Goal: Register for event/course

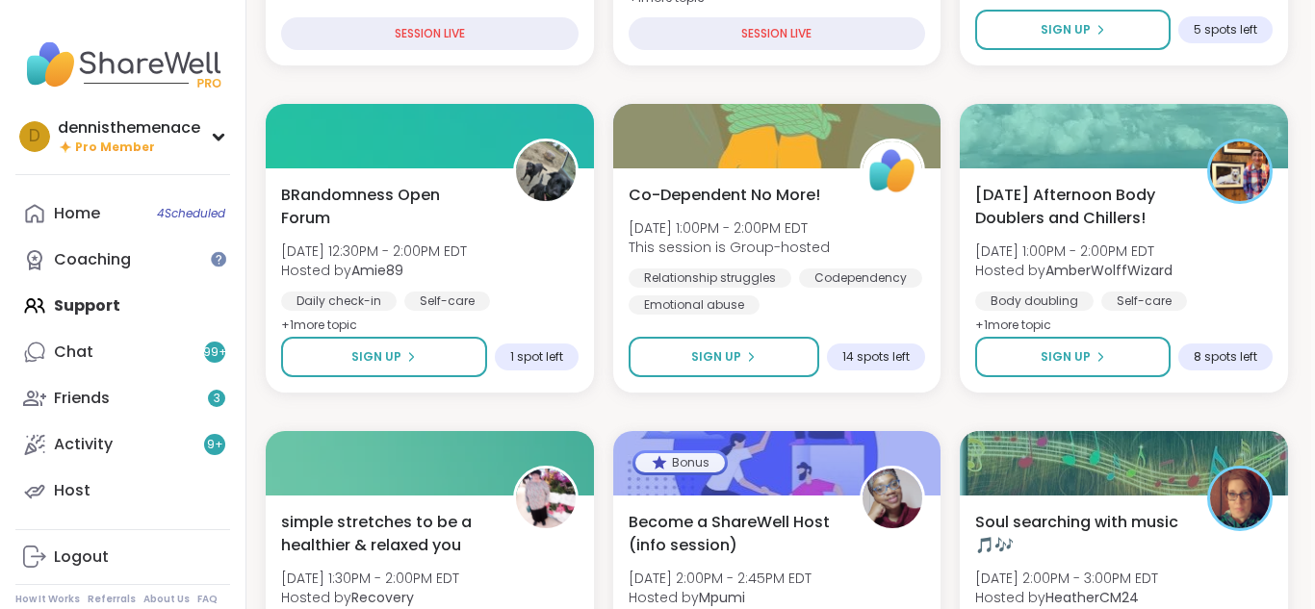
scroll to position [963, 4]
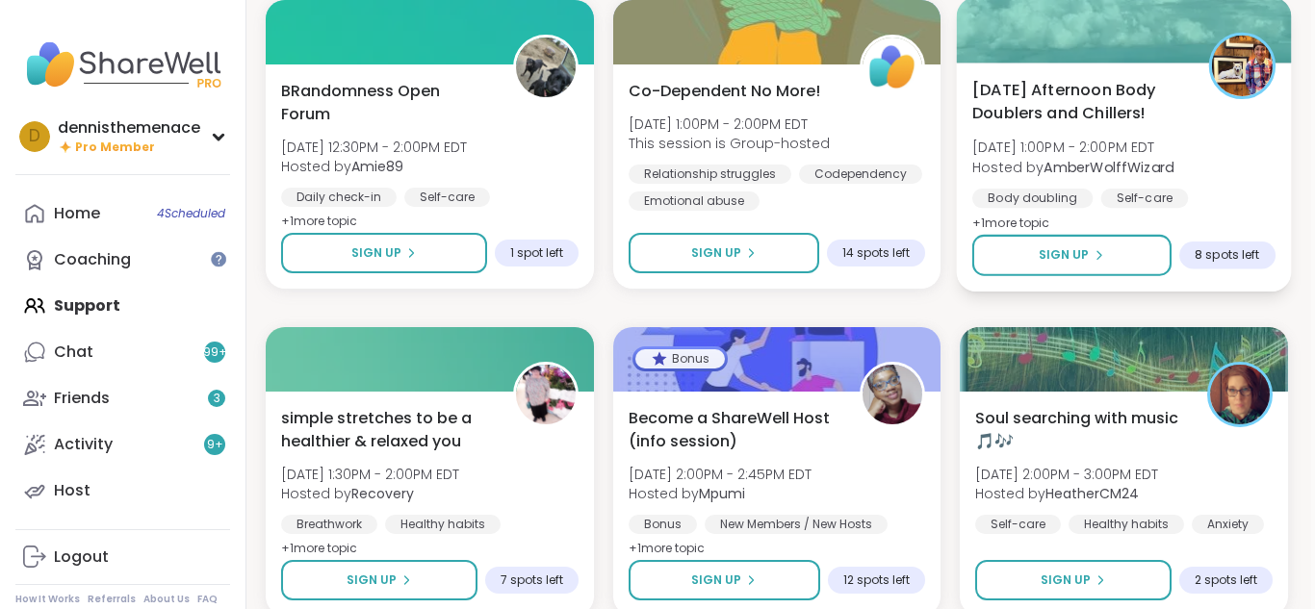
click at [1063, 155] on span "[DATE] 1:00PM - 2:00PM EDT" at bounding box center [1072, 147] width 201 height 19
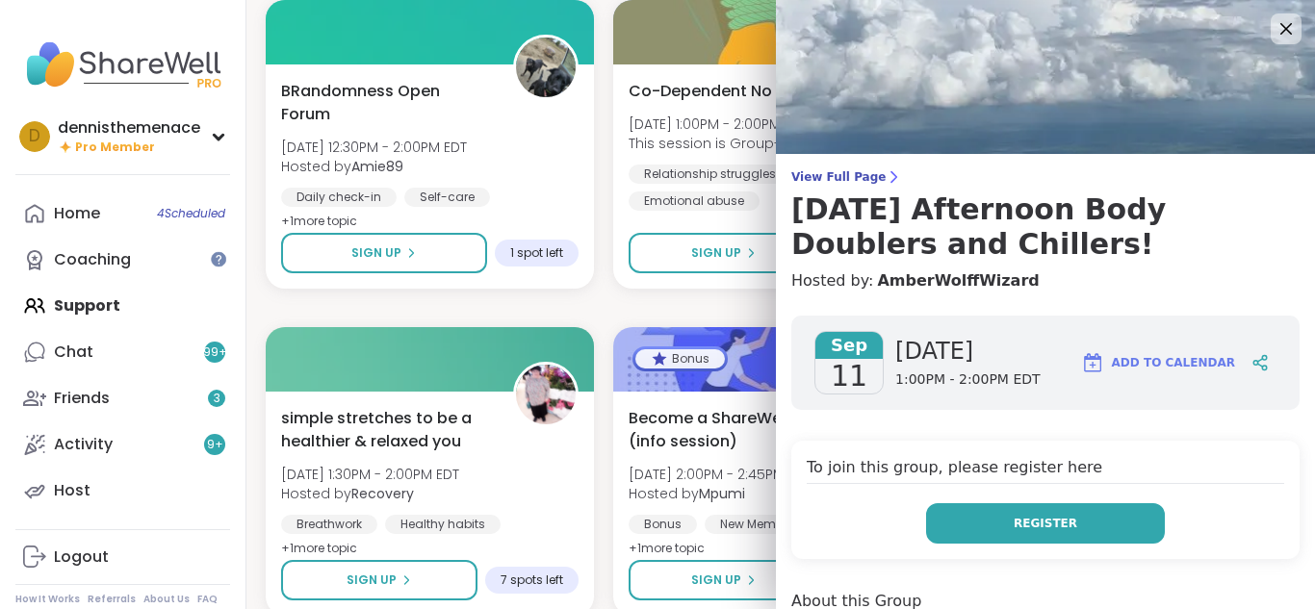
click at [1031, 524] on span "Register" at bounding box center [1046, 523] width 64 height 17
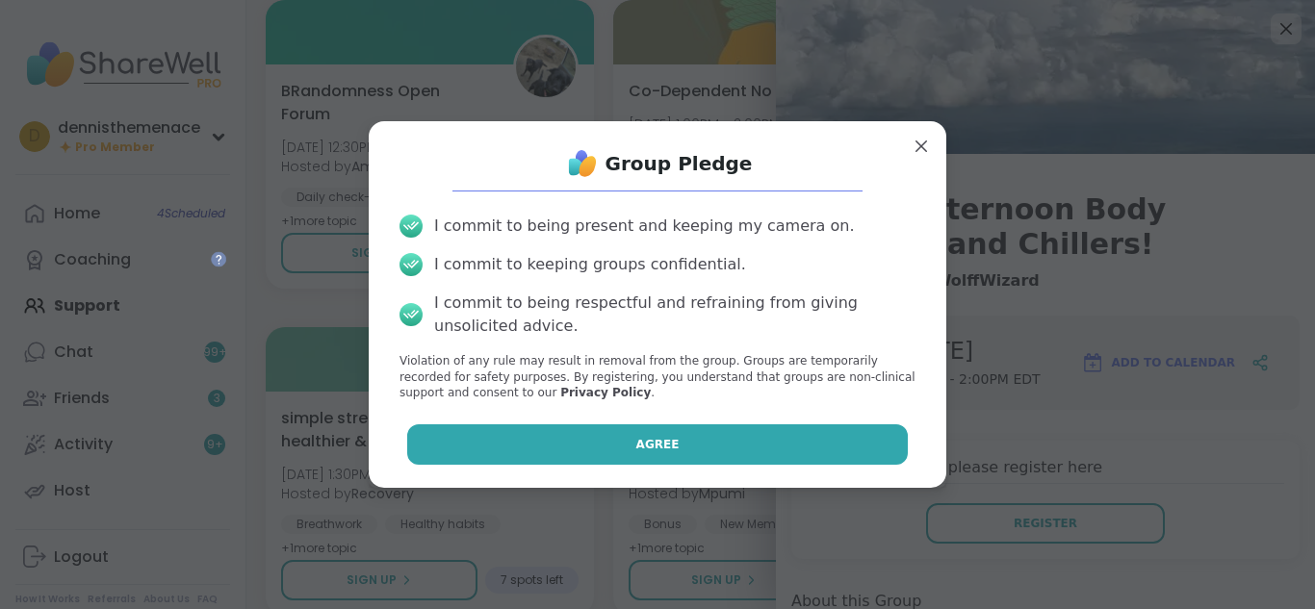
click at [680, 442] on button "Agree" at bounding box center [658, 445] width 502 height 40
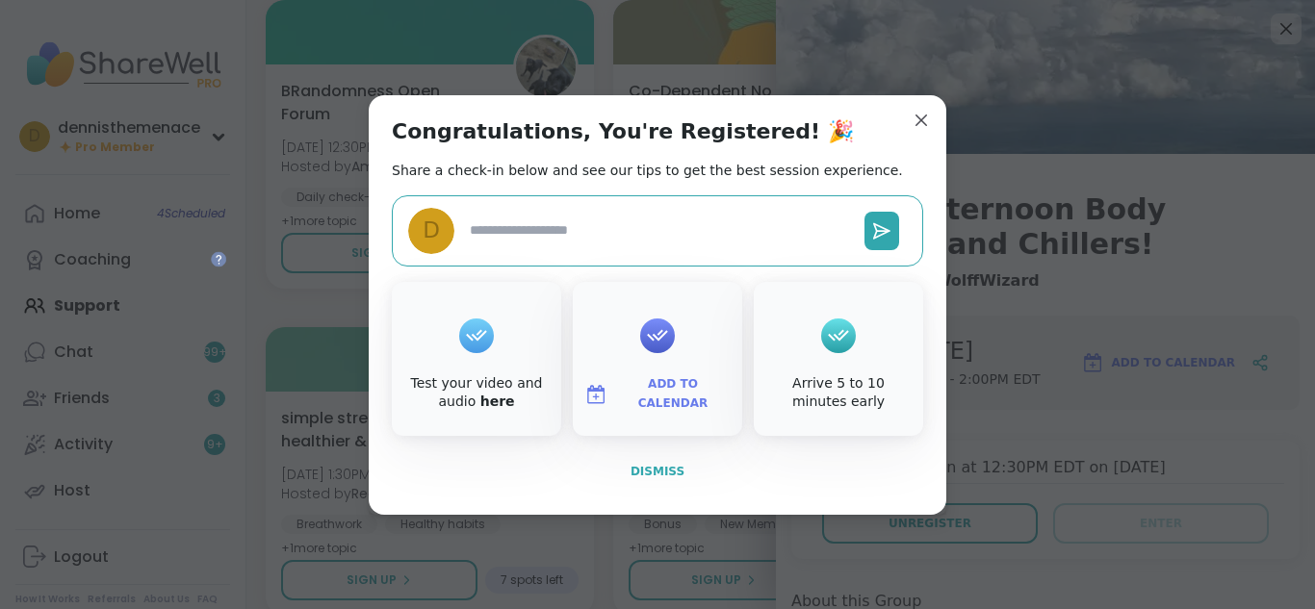
type textarea "*"
click at [662, 467] on span "Dismiss" at bounding box center [658, 471] width 54 height 13
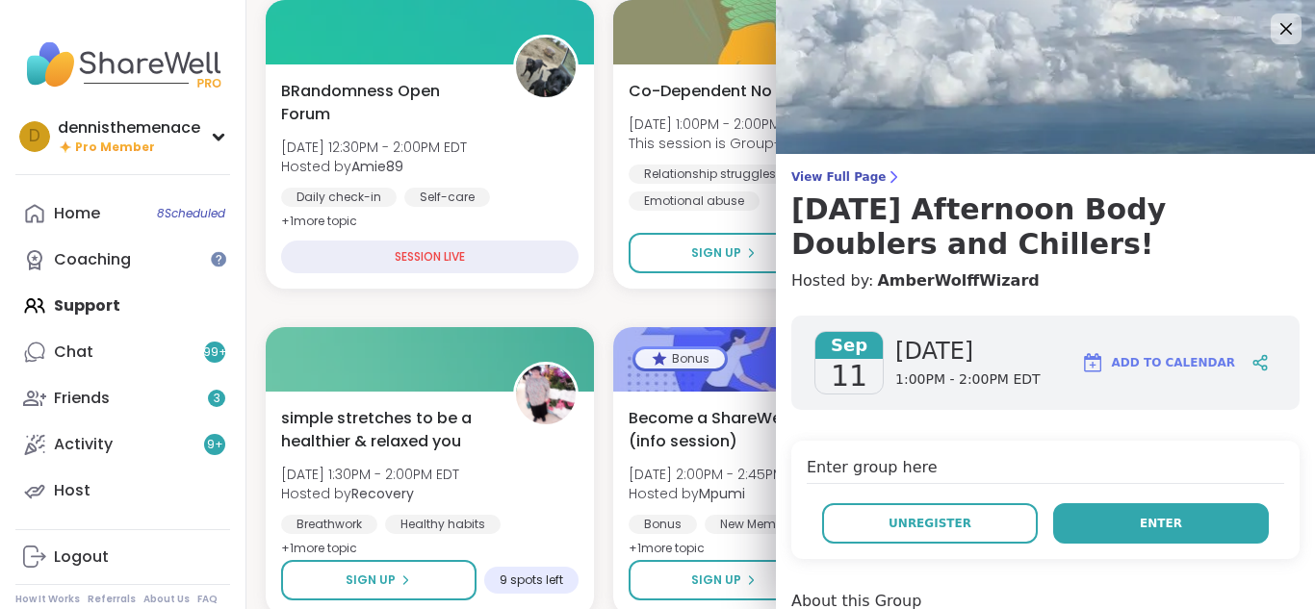
click at [1151, 522] on span "Enter" at bounding box center [1161, 523] width 42 height 17
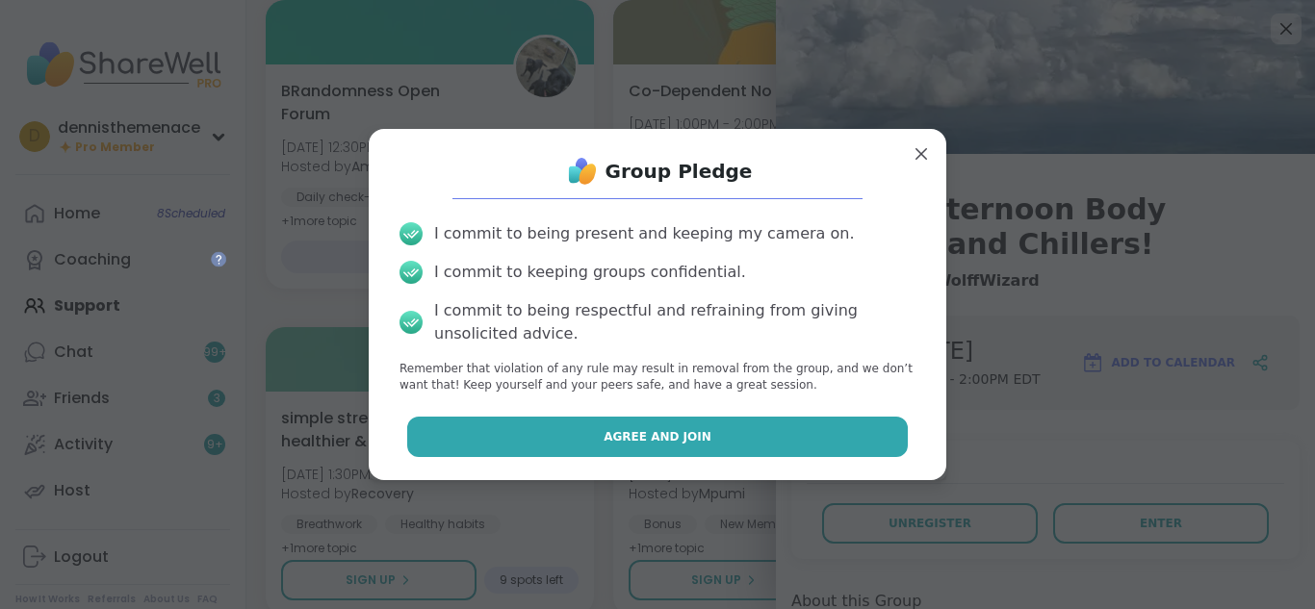
click at [678, 434] on span "Agree and Join" at bounding box center [658, 436] width 108 height 17
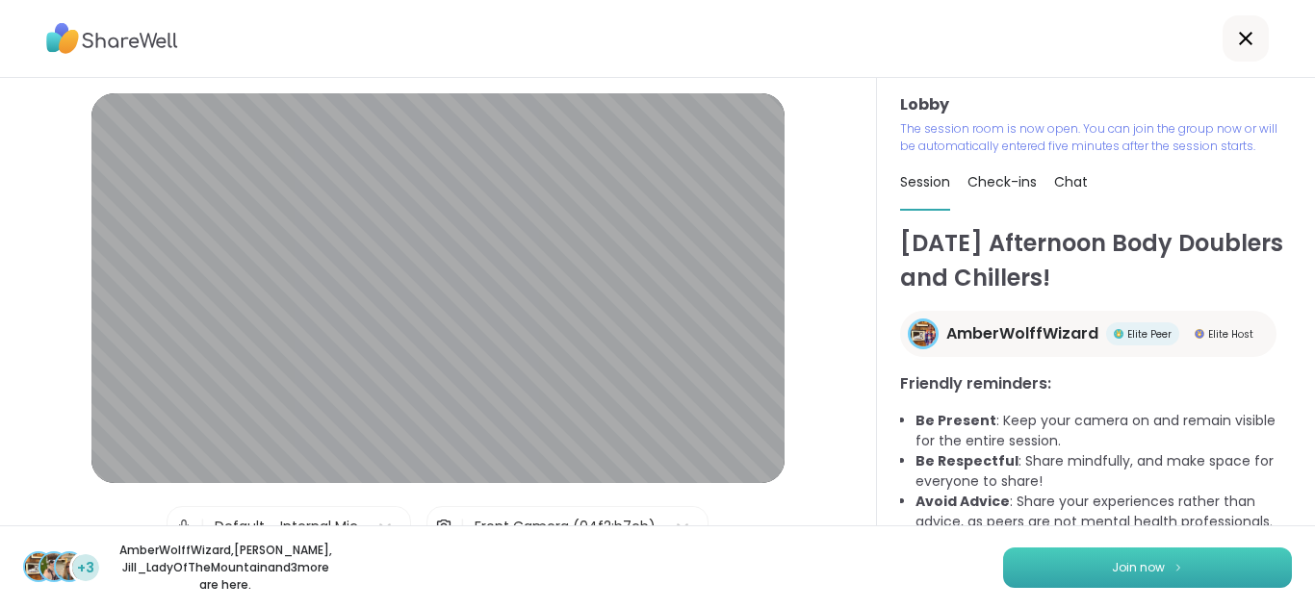
click at [1139, 559] on span "Join now" at bounding box center [1138, 567] width 53 height 17
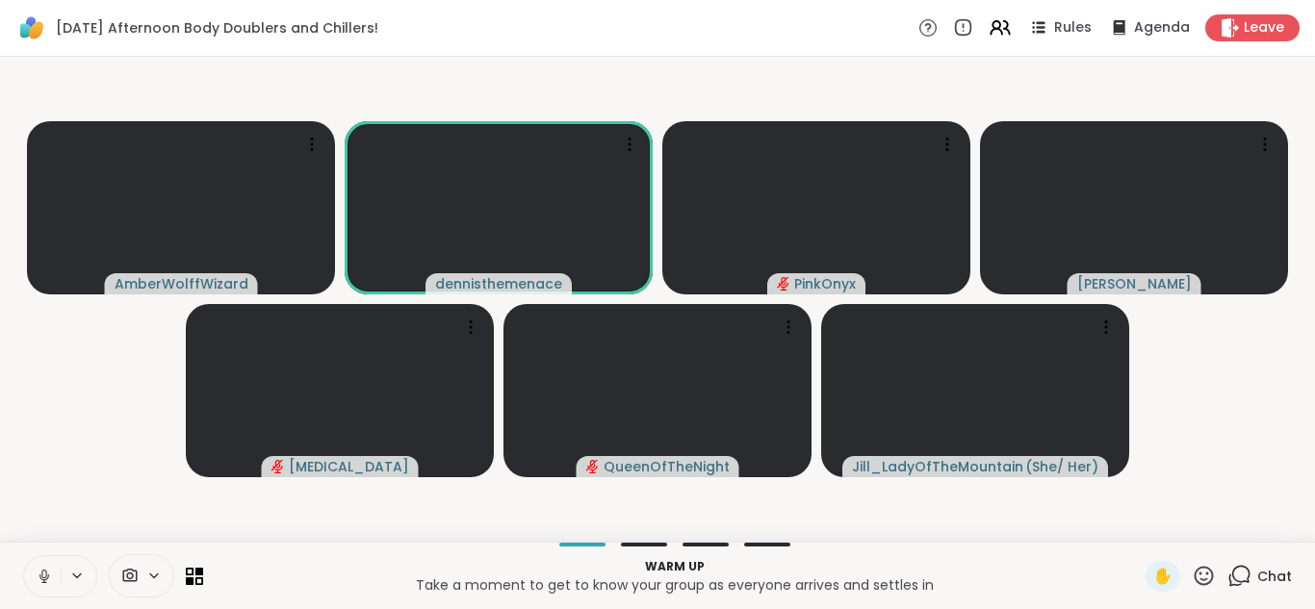
click at [40, 571] on icon at bounding box center [44, 576] width 17 height 17
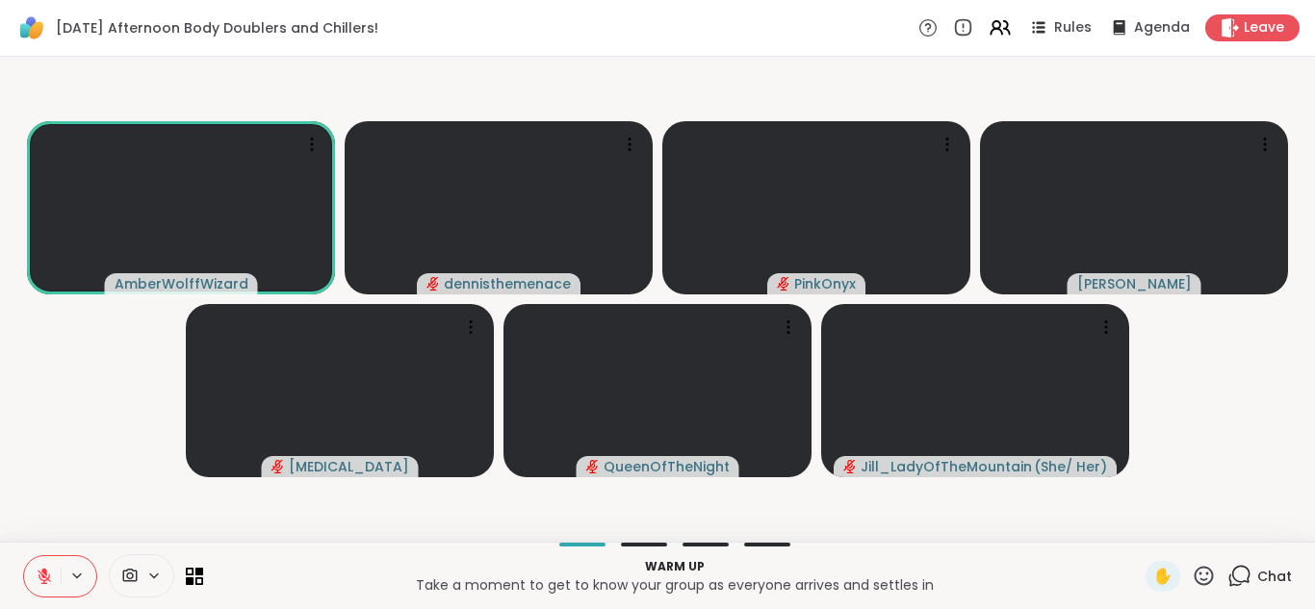
click at [1274, 575] on span "Chat" at bounding box center [1274, 576] width 35 height 19
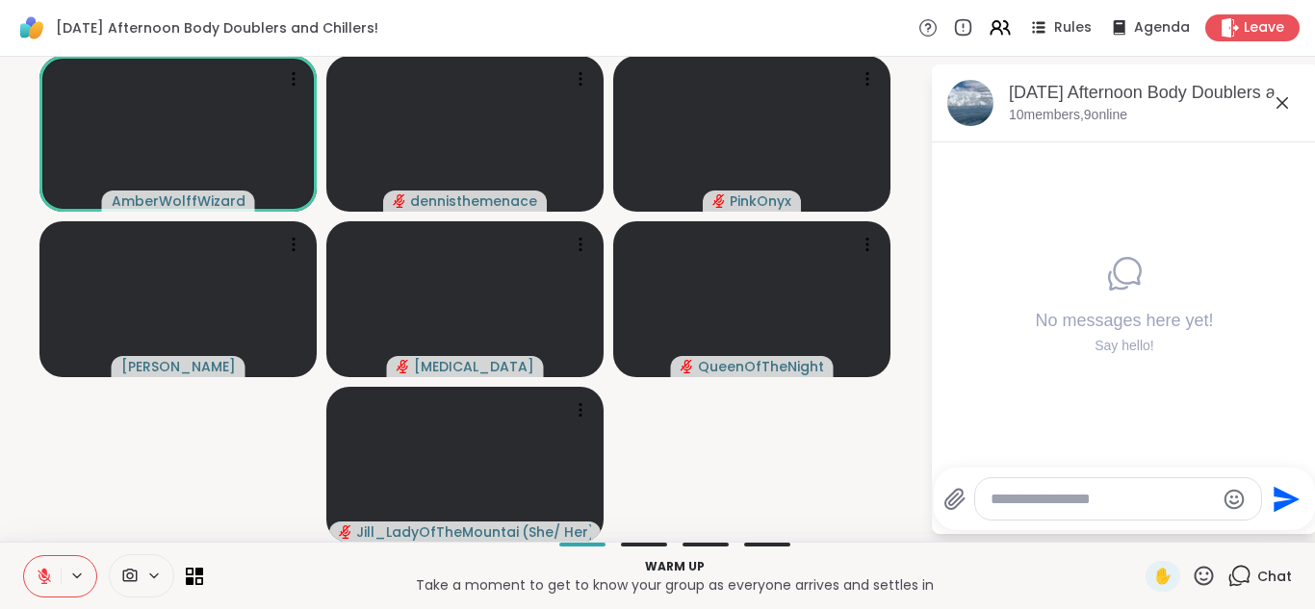
click at [1105, 498] on textarea "Type your message" at bounding box center [1103, 499] width 224 height 19
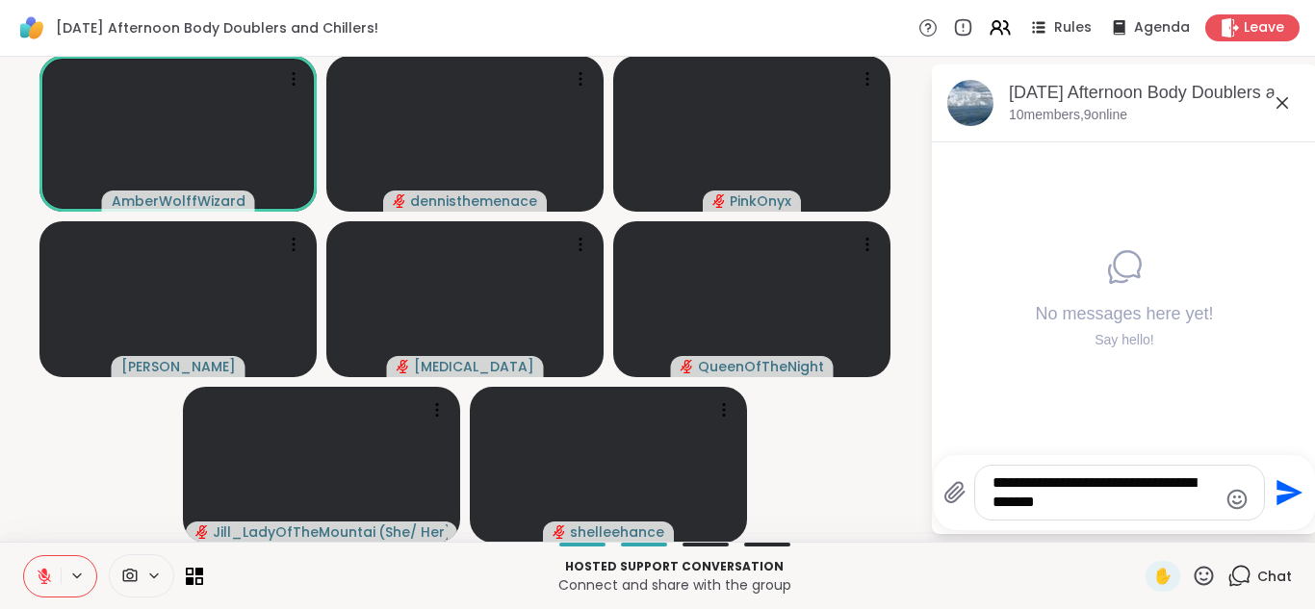
click at [1010, 499] on textarea "**********" at bounding box center [1105, 493] width 224 height 39
click at [1060, 503] on textarea "**********" at bounding box center [1105, 493] width 224 height 39
type textarea "**********"
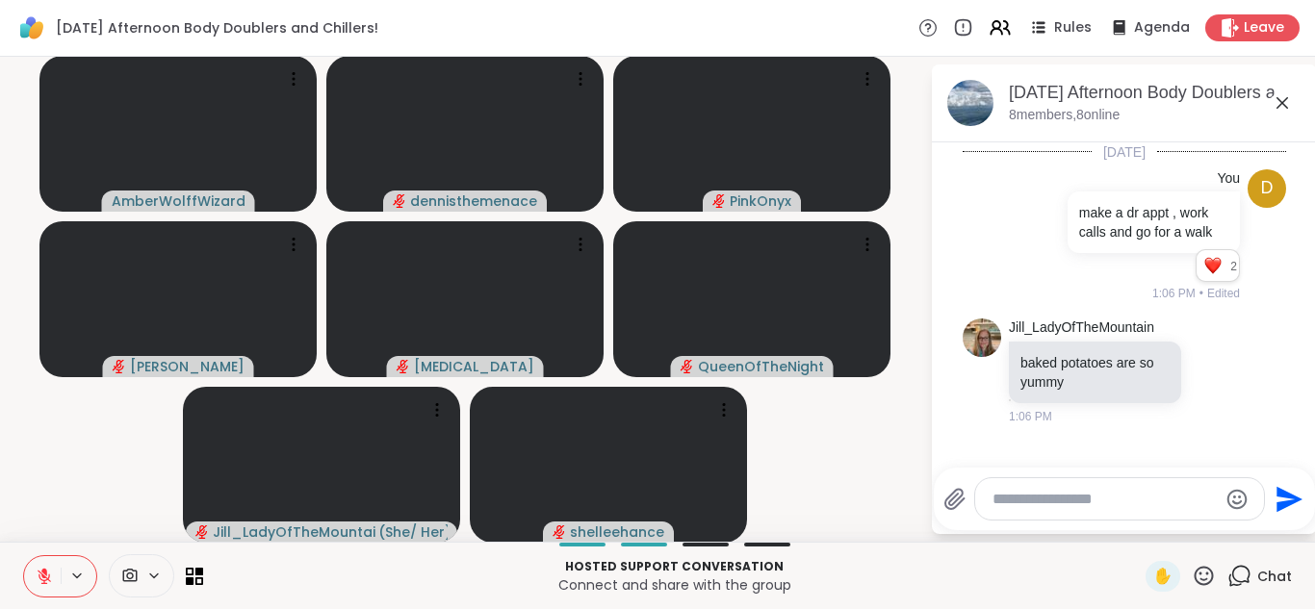
click at [40, 577] on icon at bounding box center [44, 576] width 17 height 17
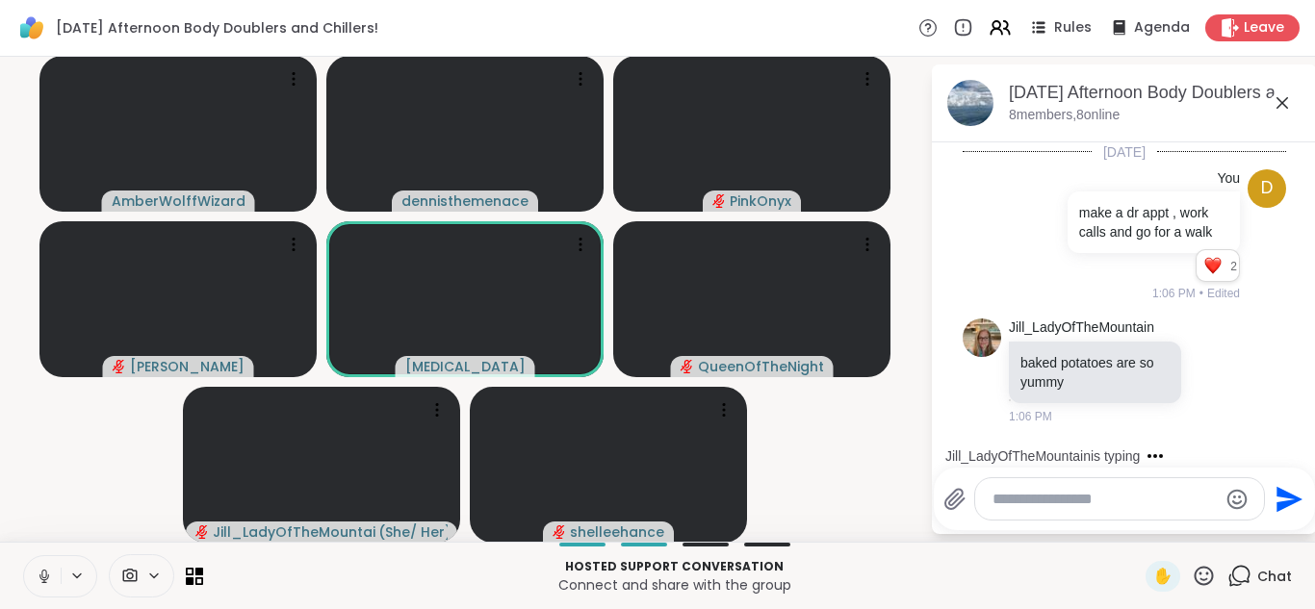
click at [44, 570] on icon at bounding box center [44, 576] width 17 height 17
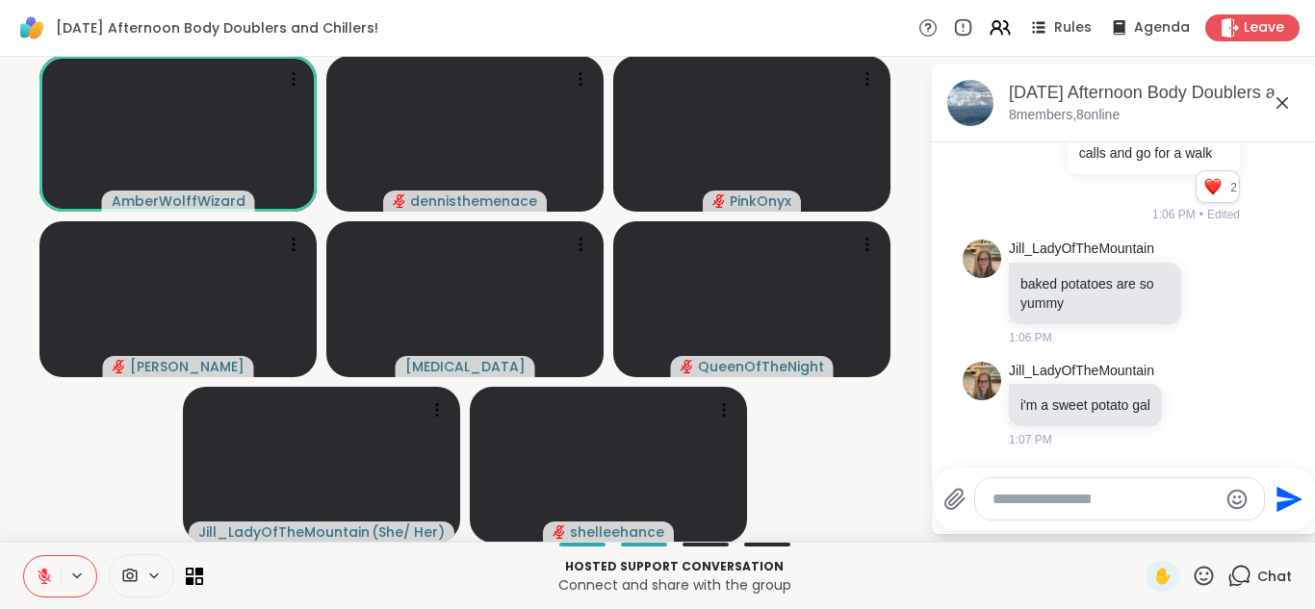
click at [44, 569] on icon at bounding box center [44, 572] width 6 height 8
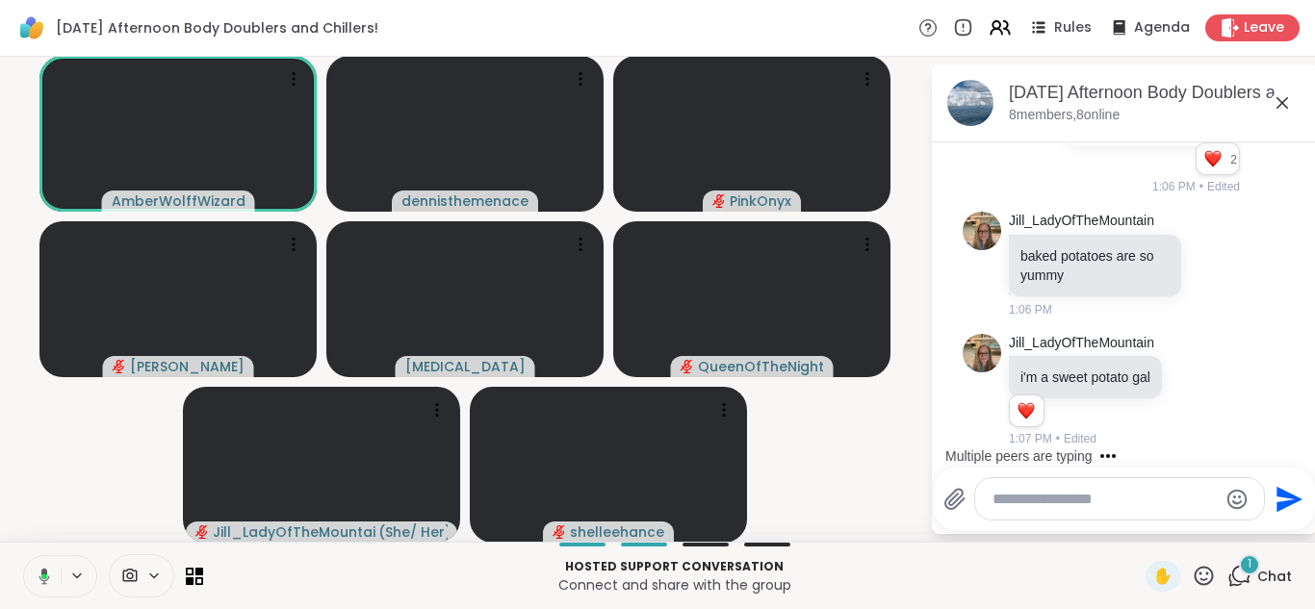
scroll to position [275, 0]
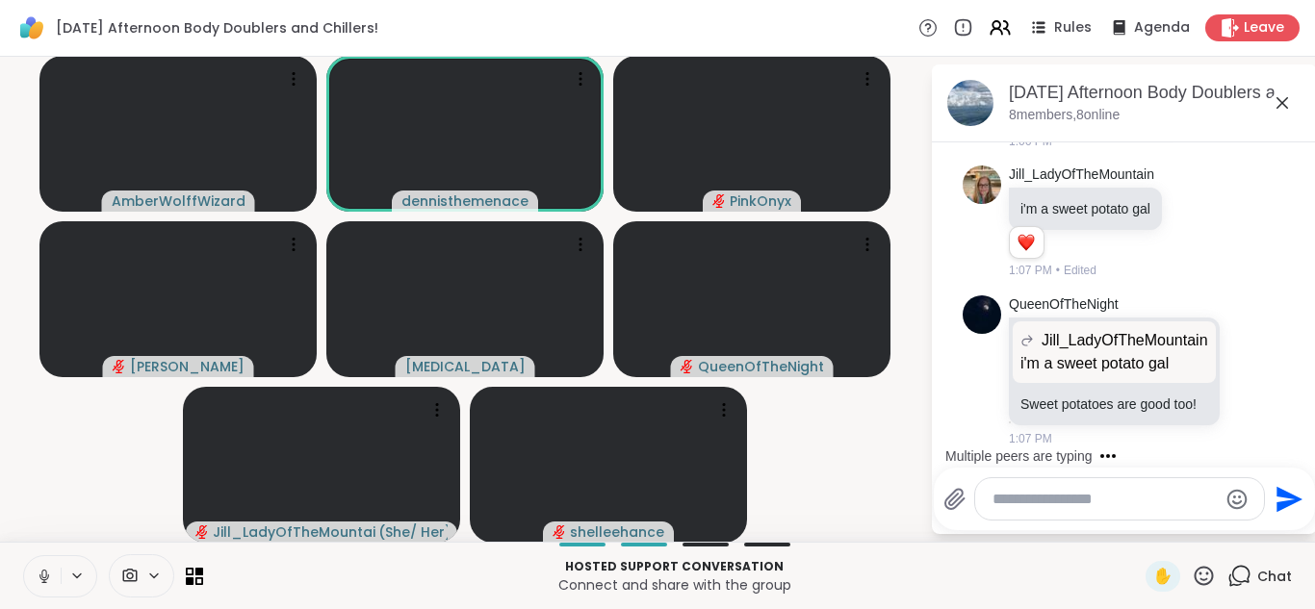
click at [43, 569] on icon at bounding box center [44, 576] width 17 height 17
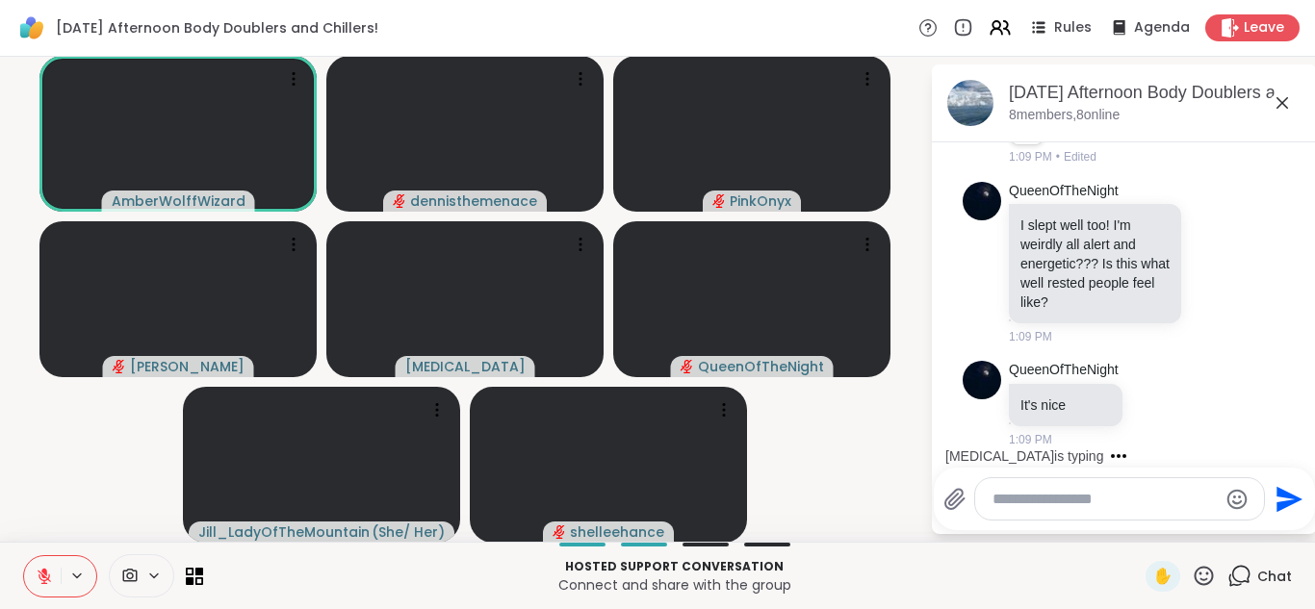
scroll to position [1186, 0]
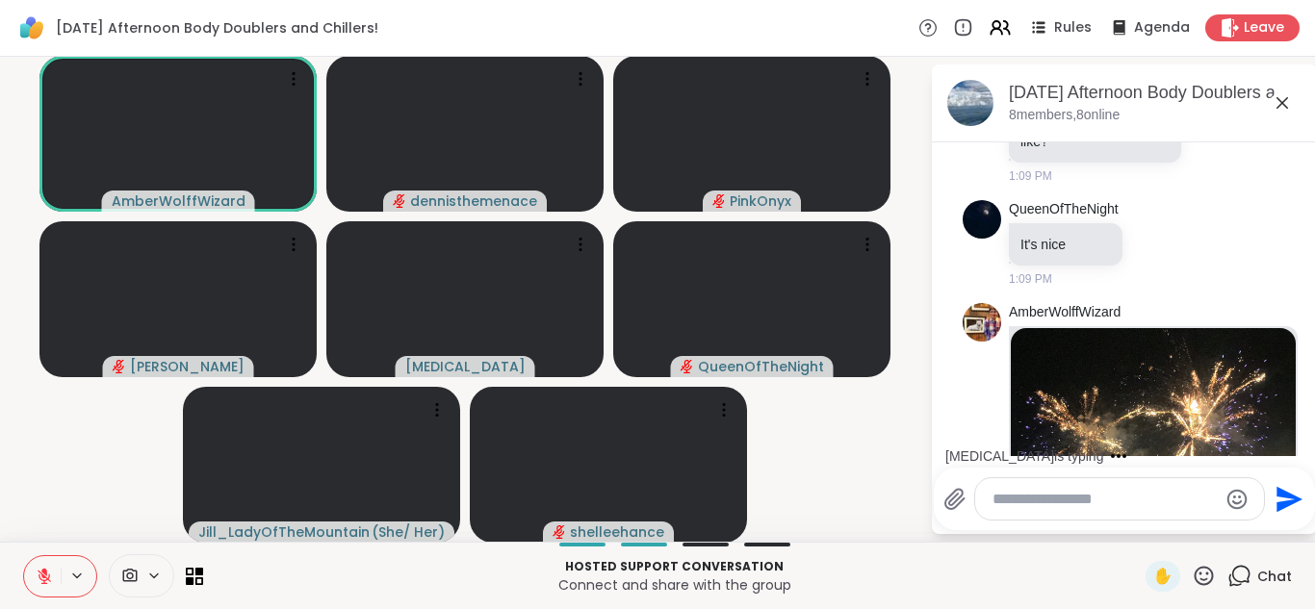
click at [1168, 397] on img at bounding box center [1153, 448] width 285 height 240
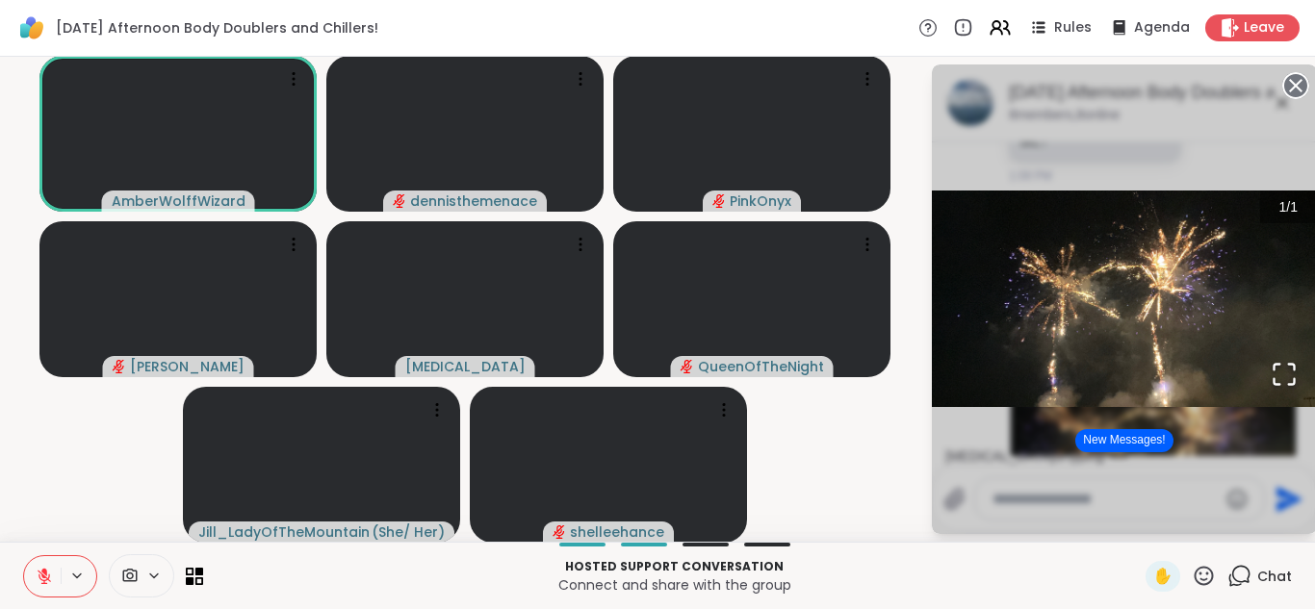
click at [1090, 597] on div "Hosted support conversation Connect and share with the group" at bounding box center [674, 575] width 919 height 43
click at [1284, 577] on span "Chat" at bounding box center [1274, 576] width 35 height 19
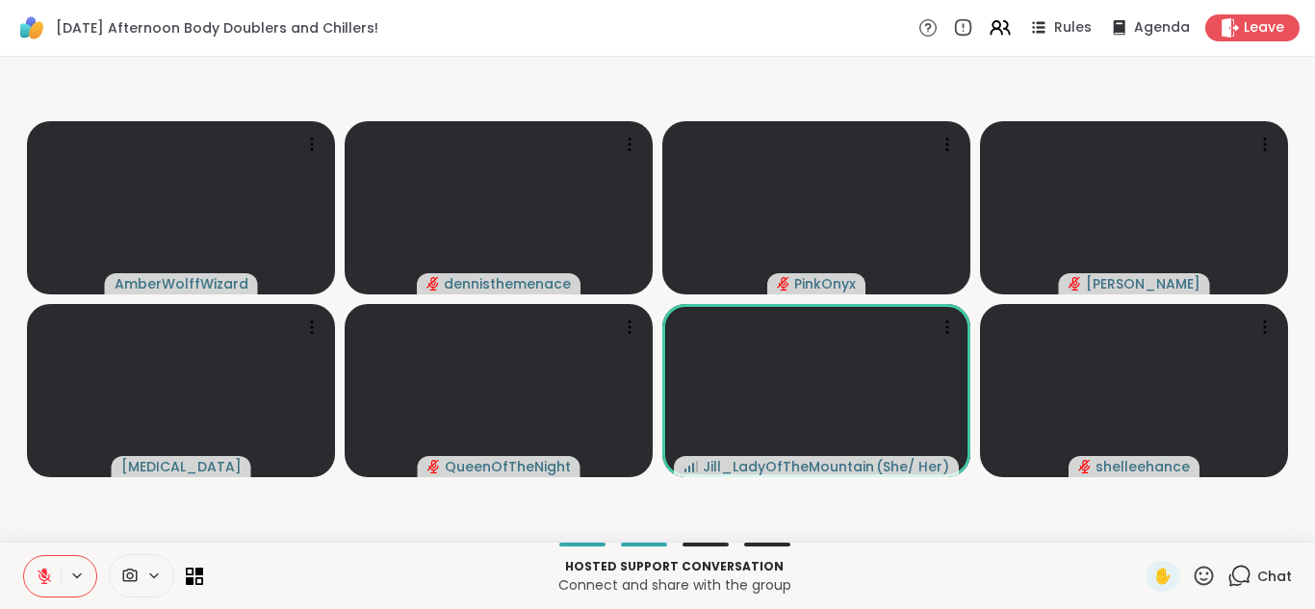
click at [1284, 577] on span "Chat" at bounding box center [1274, 576] width 35 height 19
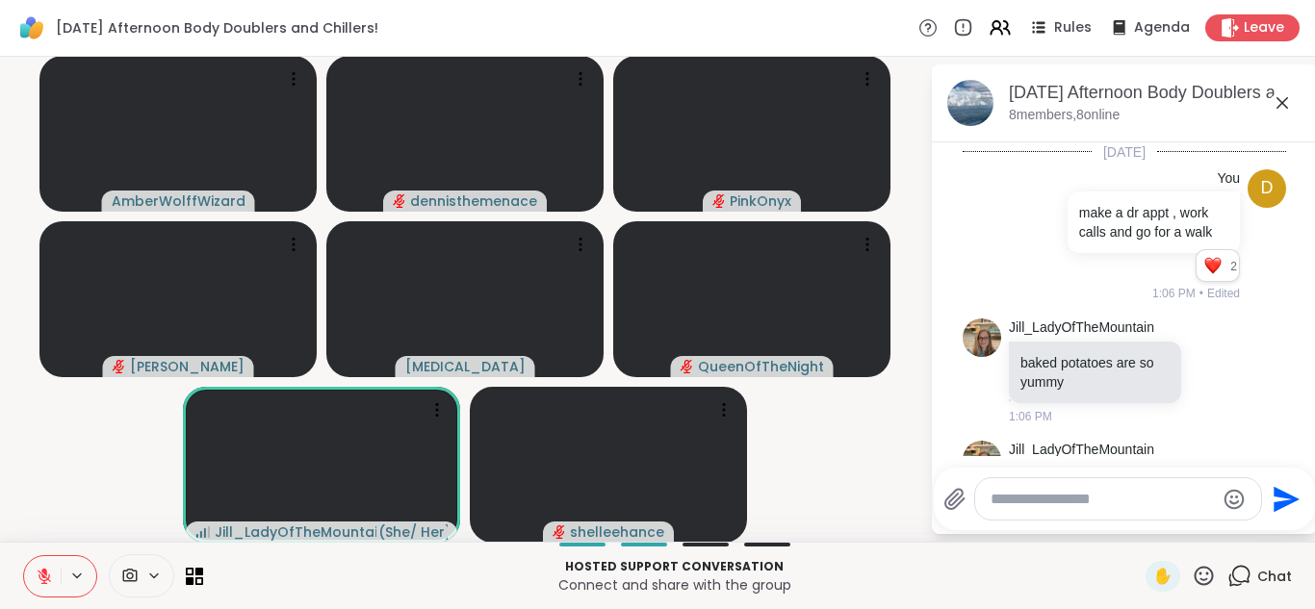
scroll to position [1753, 0]
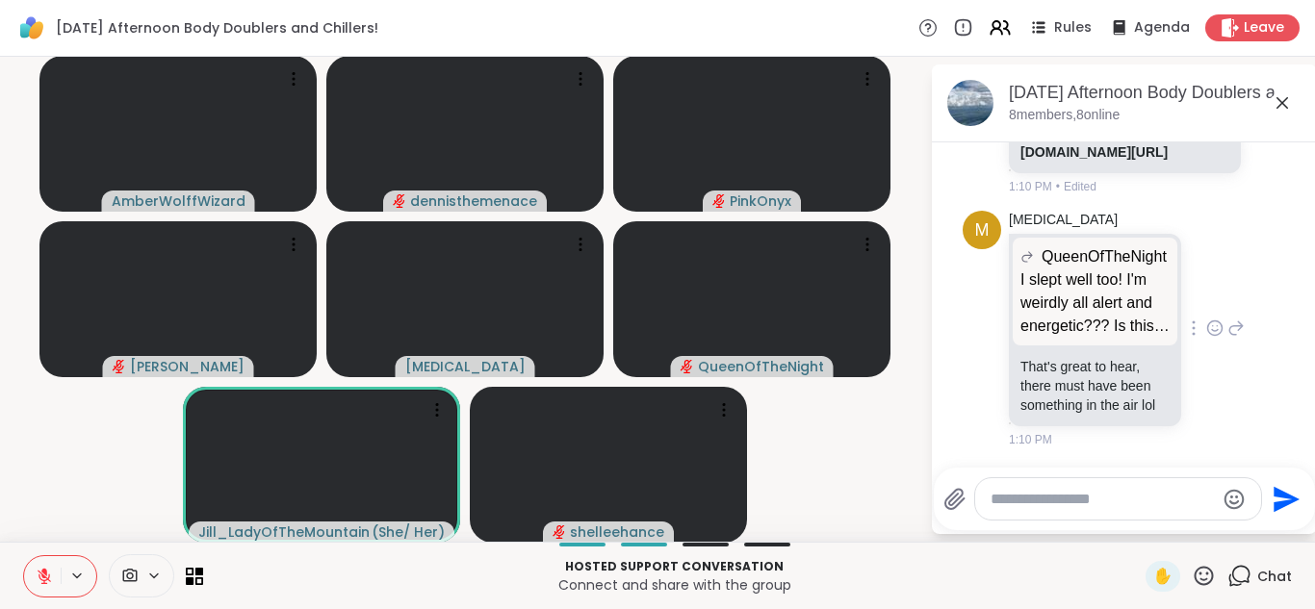
click at [1214, 439] on div "Makena QueenOfTheNight I slept well too! I'm weirdly all alert and energetic???…" at bounding box center [1127, 330] width 236 height 238
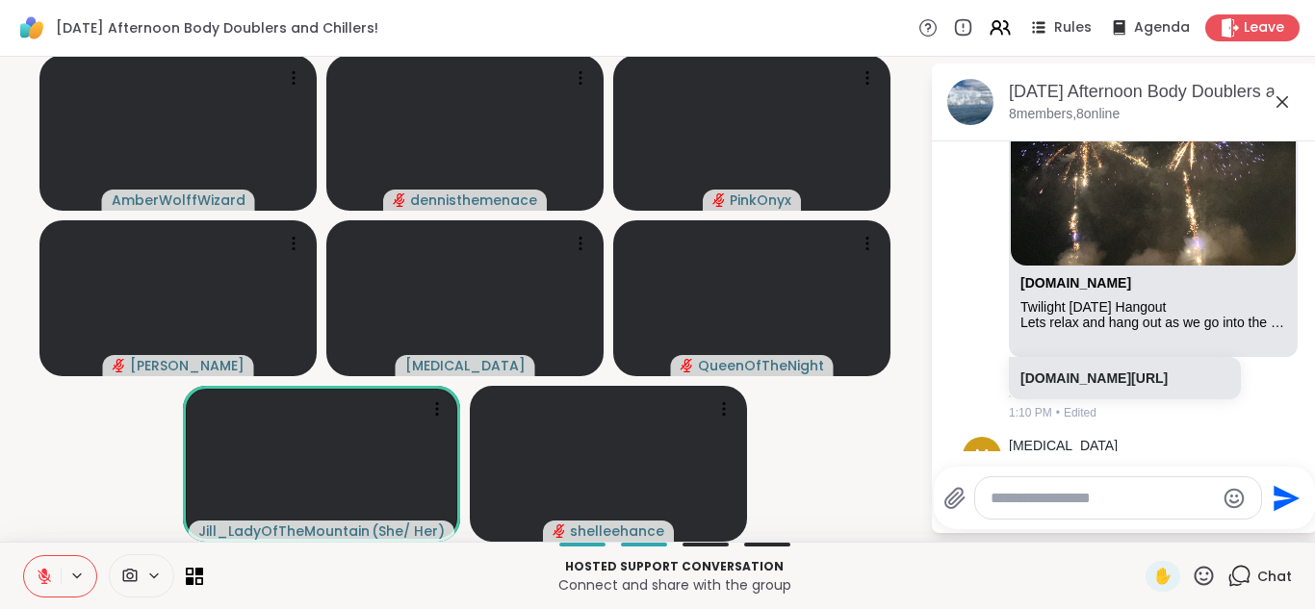
scroll to position [1522, 0]
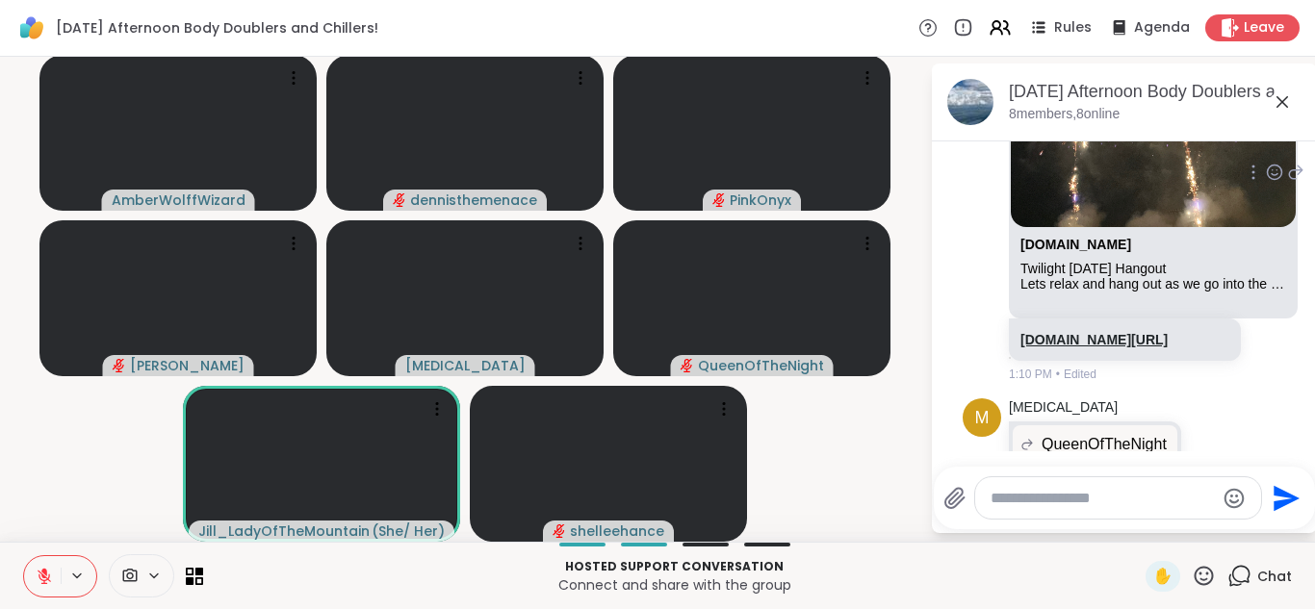
click at [1089, 348] on link "sharewellnow.com/session/9f73130b-5eb8-4e26-b2ca-c2f814771532" at bounding box center [1093, 339] width 147 height 15
click at [1079, 499] on textarea "Type your message" at bounding box center [1103, 498] width 224 height 19
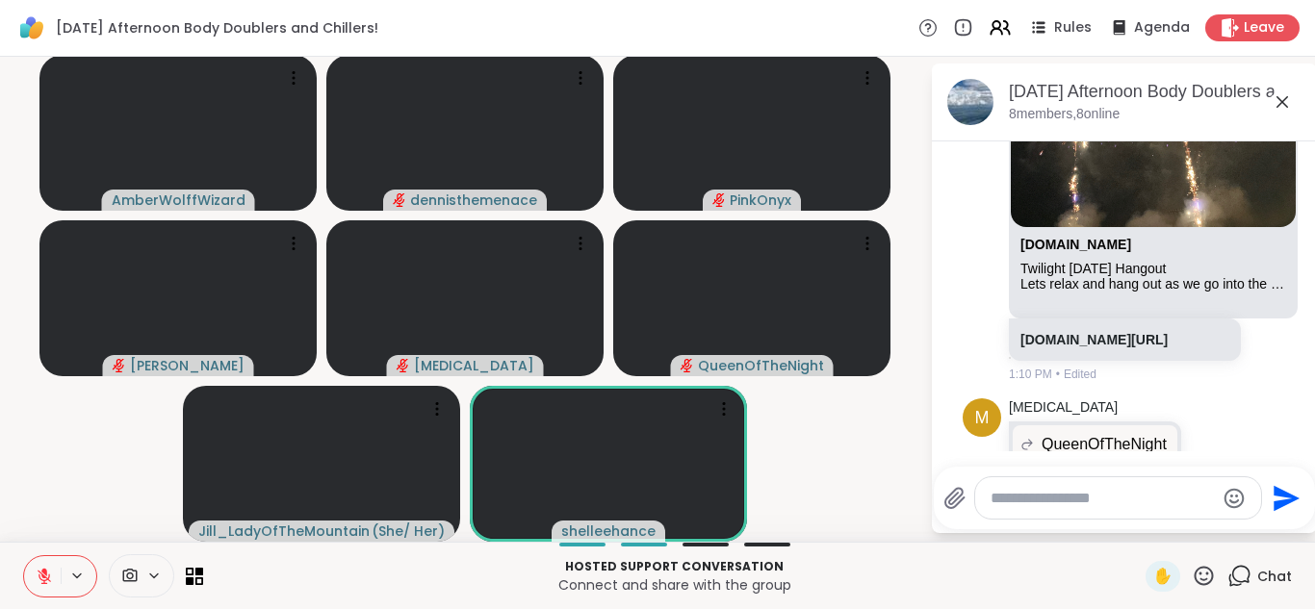
click at [45, 575] on icon at bounding box center [44, 572] width 6 height 8
click at [45, 575] on icon at bounding box center [43, 574] width 5 height 9
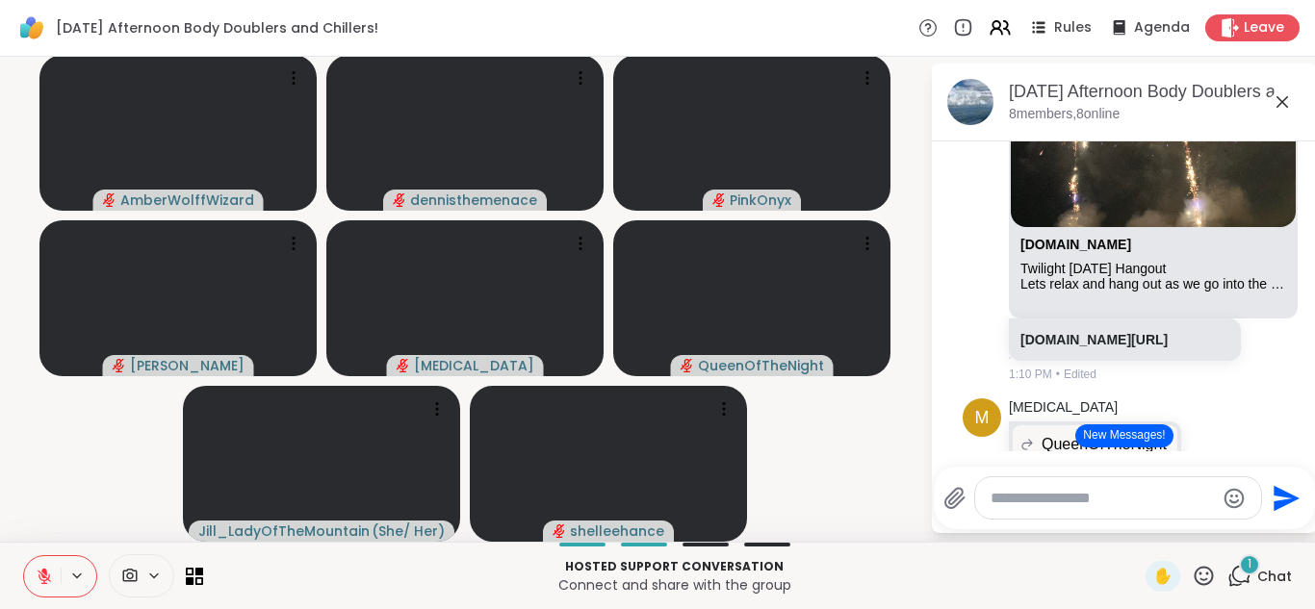
click at [1117, 433] on button "New Messages!" at bounding box center [1123, 436] width 97 height 23
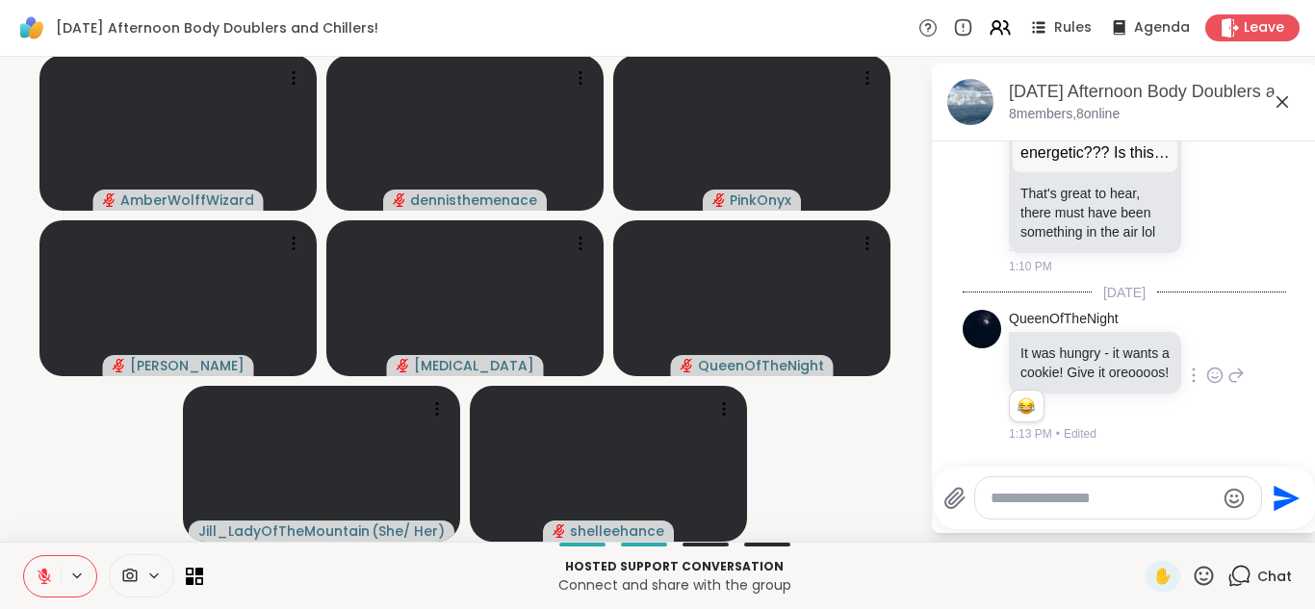
scroll to position [1941, 0]
click at [1113, 437] on div "1:13 PM • Edited" at bounding box center [1097, 433] width 176 height 17
click at [1072, 502] on textarea "Type your message" at bounding box center [1103, 498] width 224 height 19
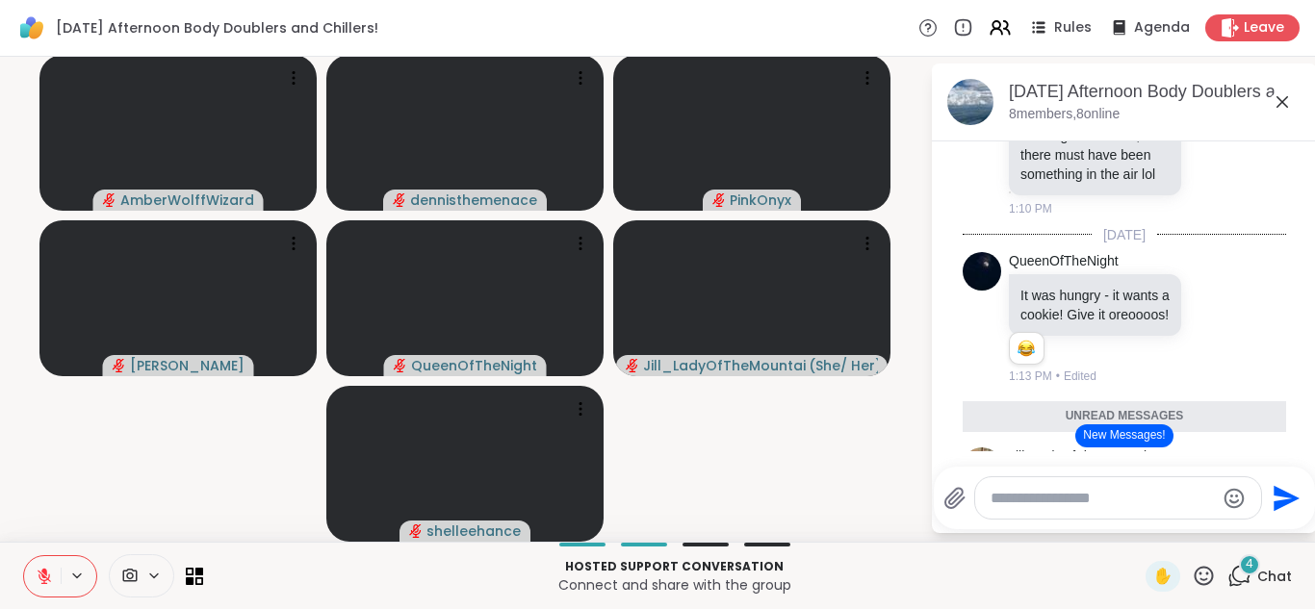
scroll to position [2147, 0]
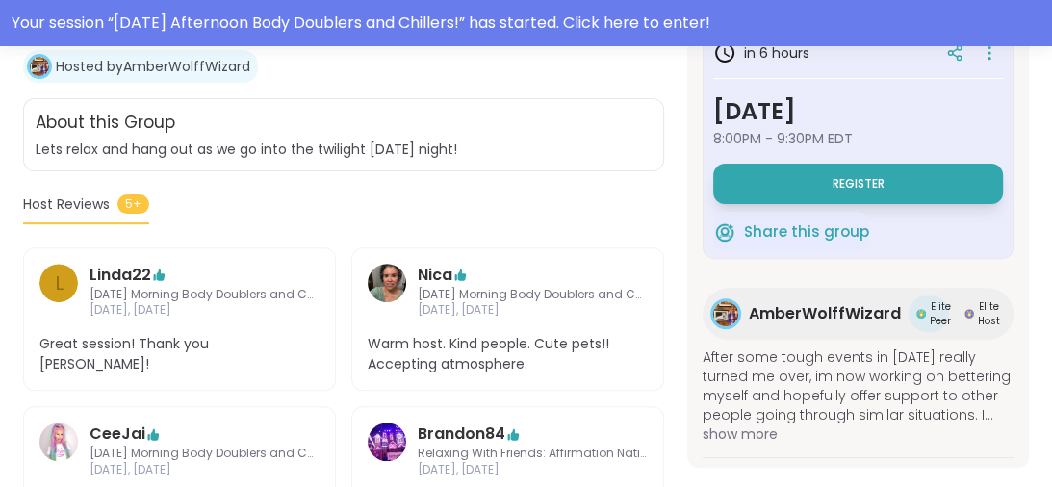
scroll to position [431, 0]
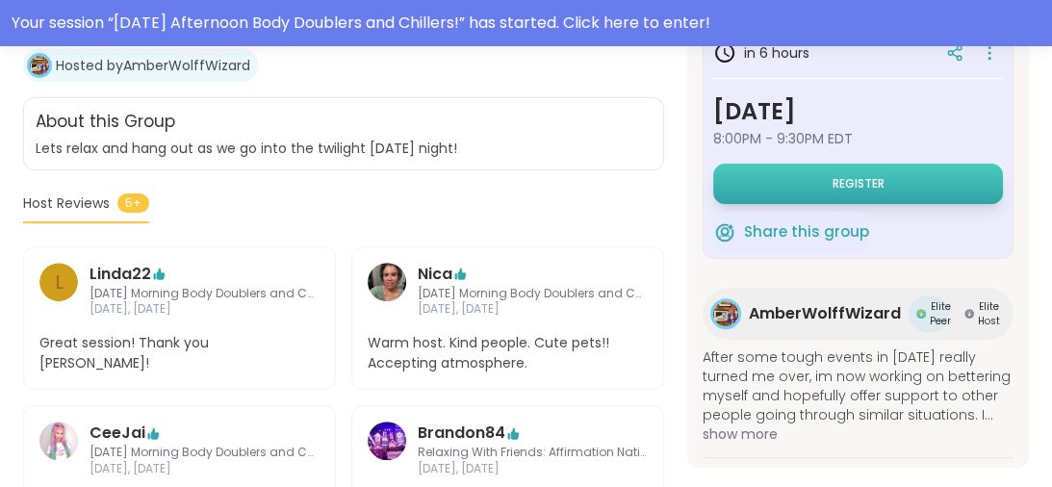
click at [854, 170] on button "Register" at bounding box center [858, 184] width 290 height 40
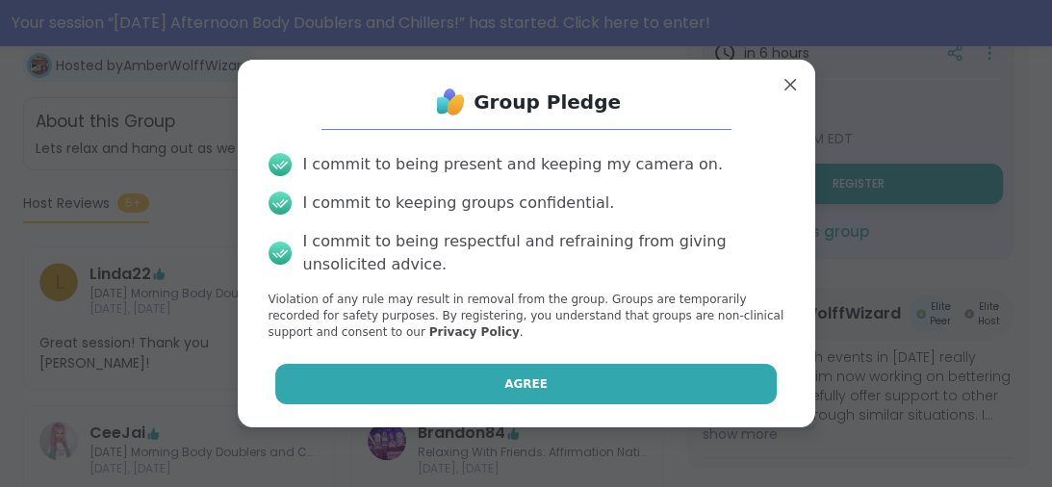
click at [578, 381] on button "Agree" at bounding box center [526, 384] width 502 height 40
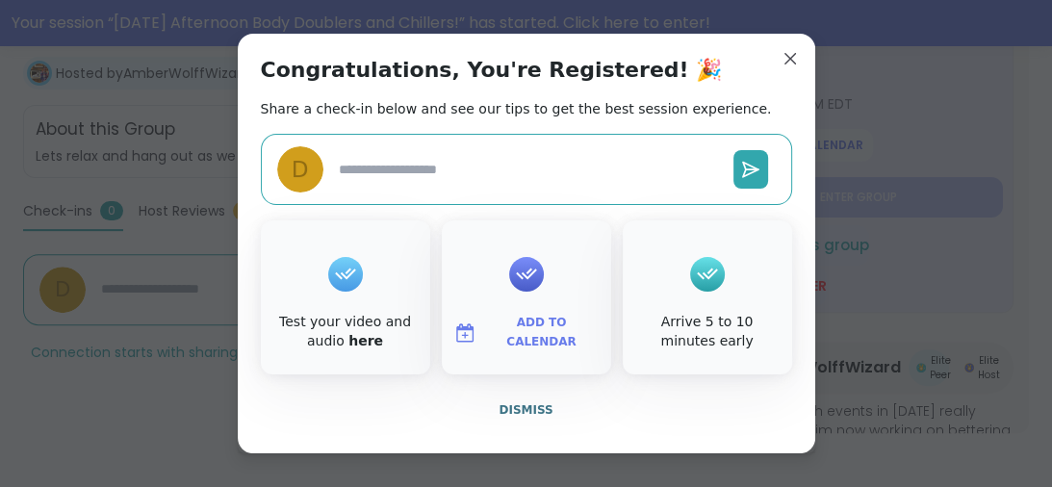
scroll to position [424, 0]
click at [524, 412] on span "Dismiss" at bounding box center [526, 409] width 54 height 13
type textarea "*"
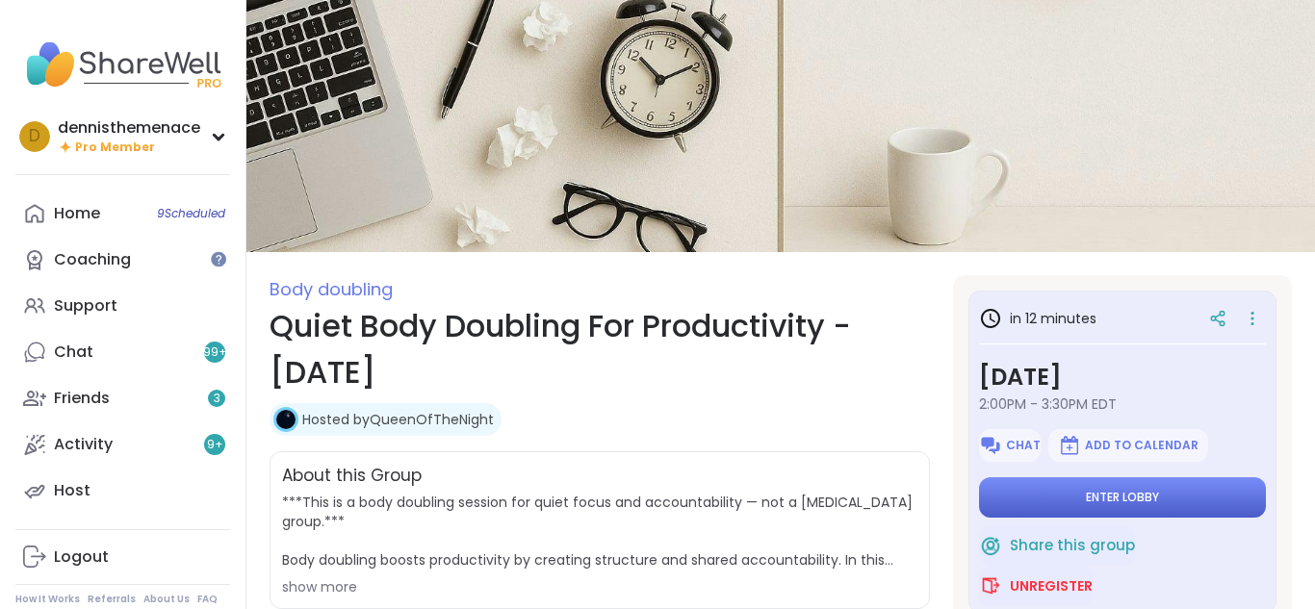
click at [1121, 499] on span "Enter lobby" at bounding box center [1122, 497] width 73 height 15
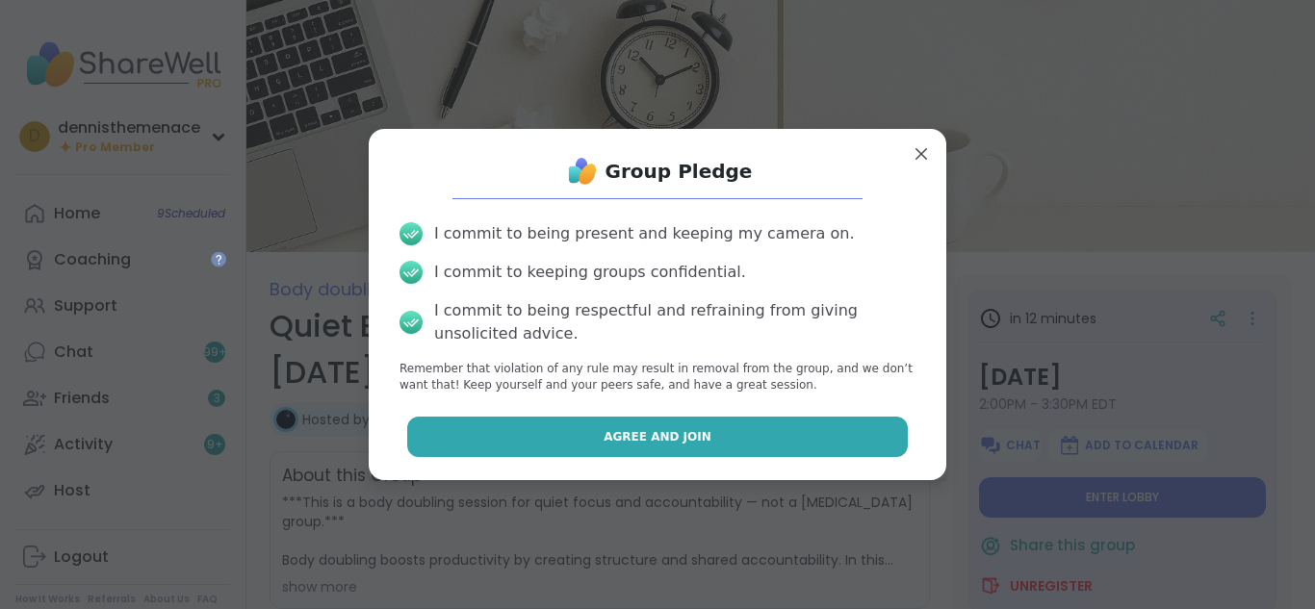
click at [665, 436] on span "Agree and Join" at bounding box center [658, 436] width 108 height 17
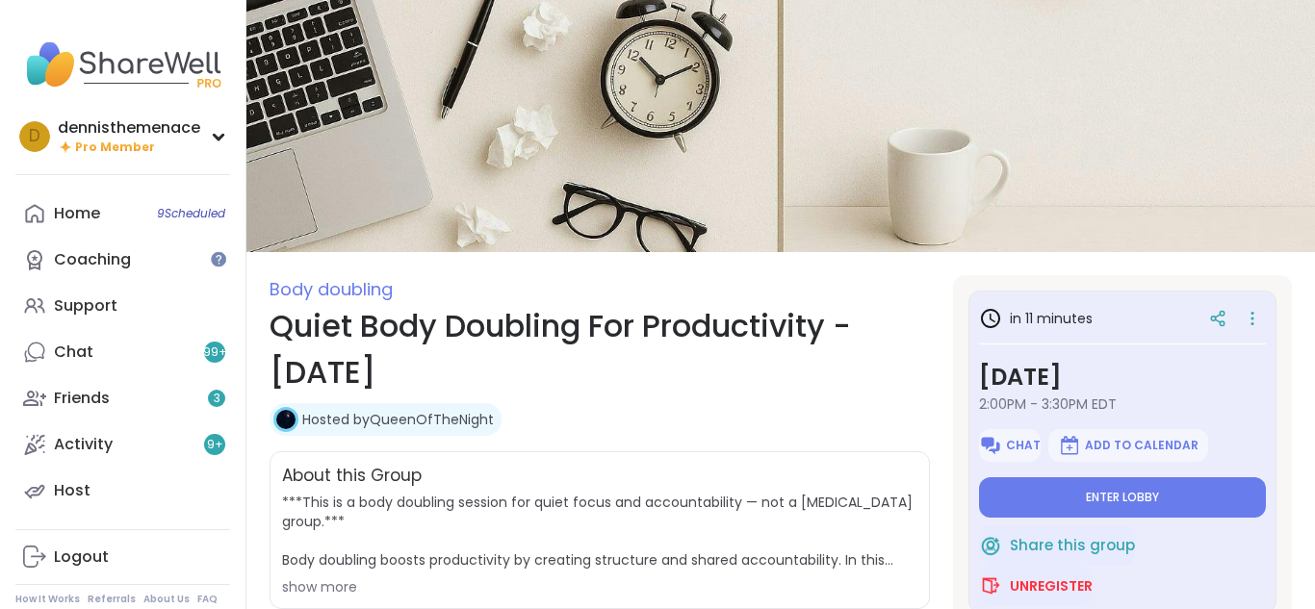
type textarea "*"
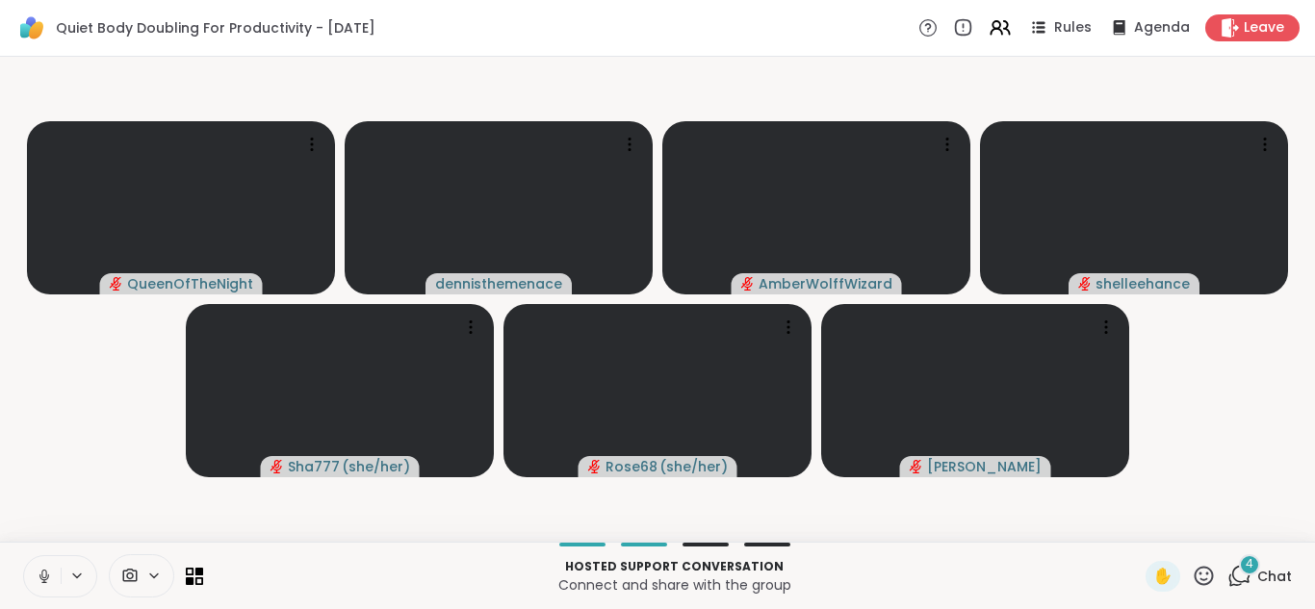
click at [46, 574] on icon at bounding box center [43, 574] width 5 height 9
click at [1272, 575] on span "Chat" at bounding box center [1274, 576] width 35 height 19
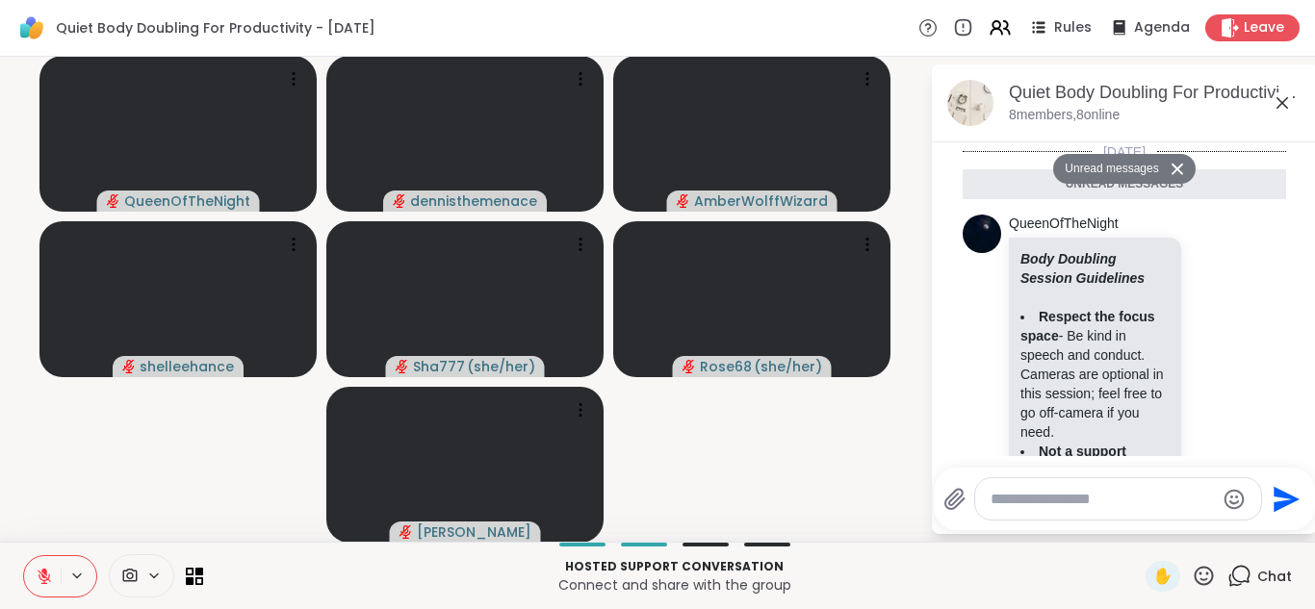
scroll to position [1723, 0]
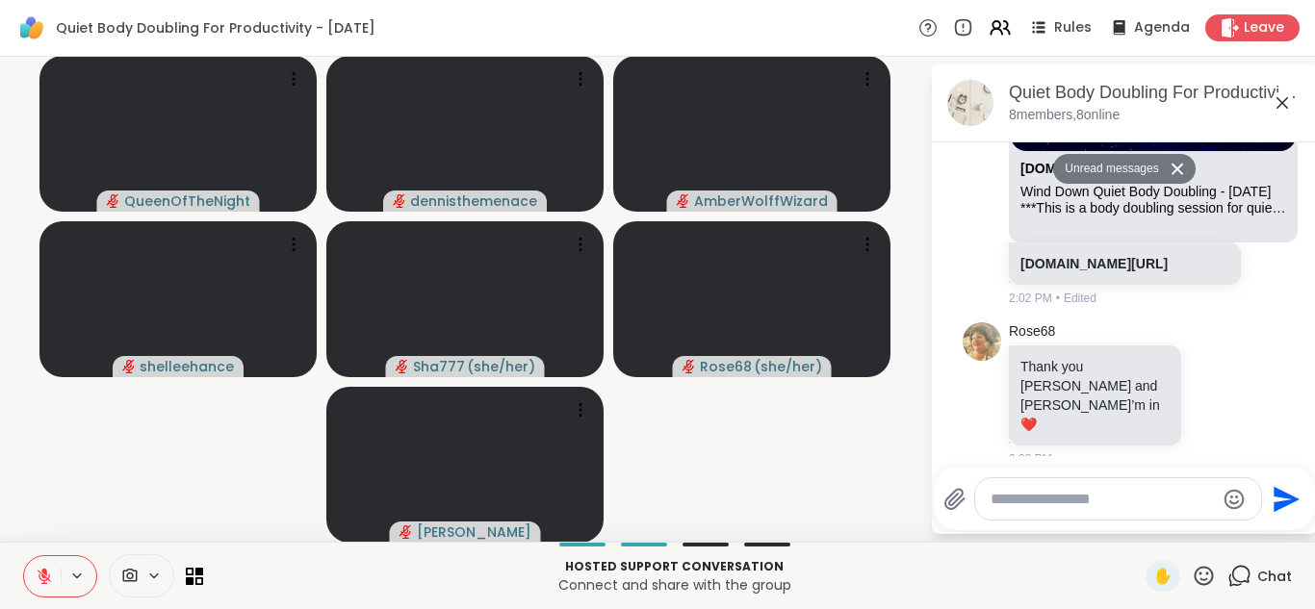
click at [1221, 287] on div at bounding box center [1127, 286] width 236 height 2
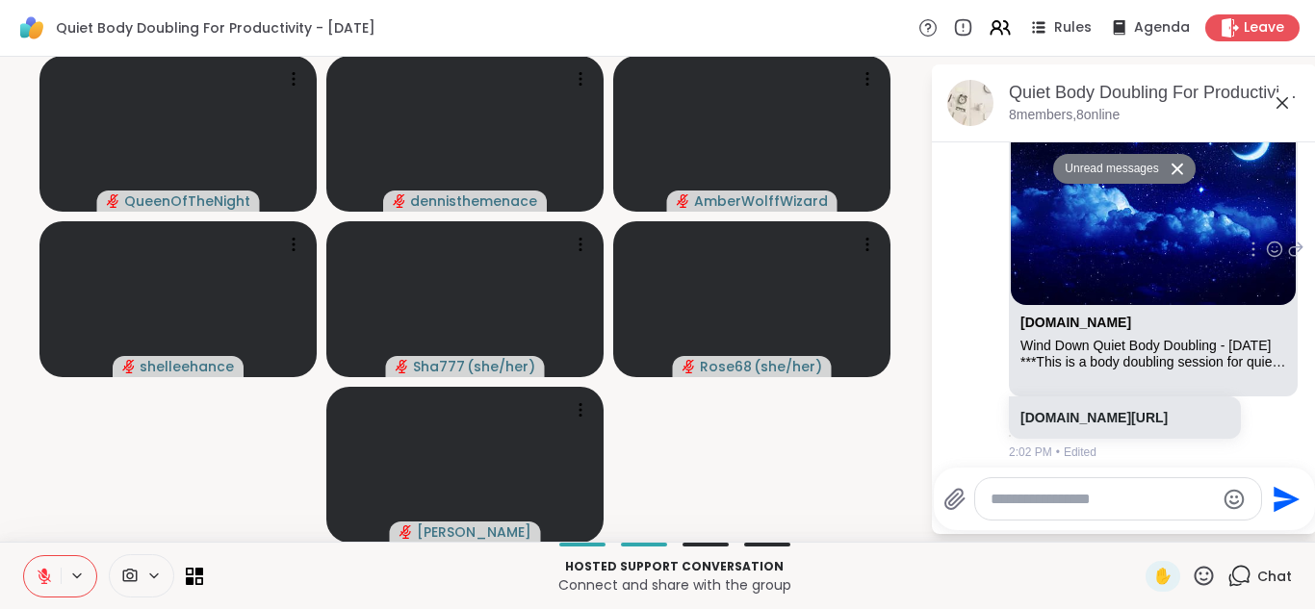
scroll to position [1608, 0]
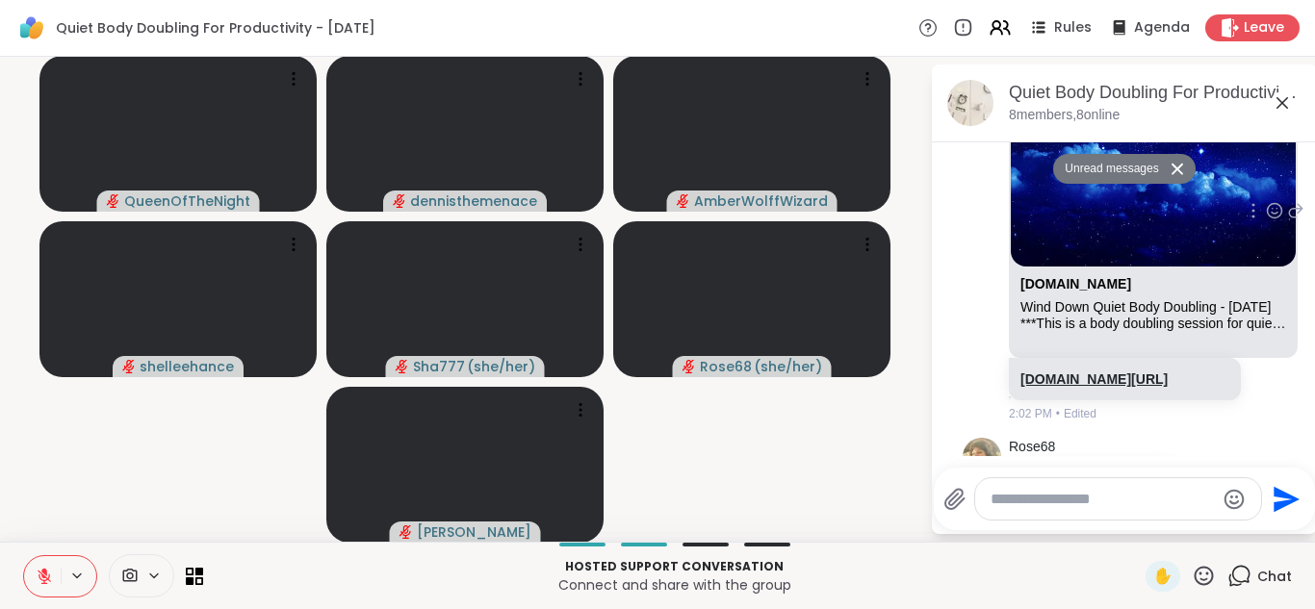
click at [1113, 377] on link "sharewellnow.com/session/3f2b433f-656c-4fc9-a88d-4f3fb082624c" at bounding box center [1093, 379] width 147 height 15
click at [1143, 487] on div at bounding box center [1118, 498] width 286 height 41
click at [1067, 499] on textarea "Type your message" at bounding box center [1103, 499] width 224 height 19
click at [1031, 504] on textarea "**********" at bounding box center [1105, 499] width 224 height 19
click at [1093, 506] on textarea "**********" at bounding box center [1105, 499] width 224 height 19
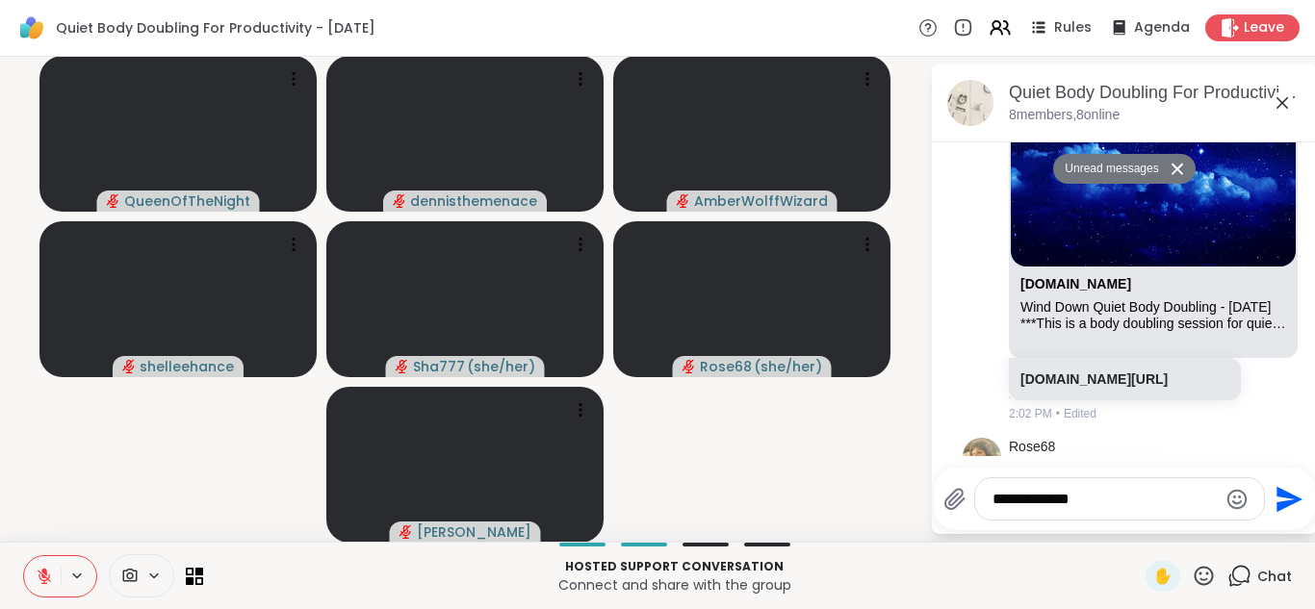
click at [1148, 529] on div "**********" at bounding box center [1124, 499] width 381 height 63
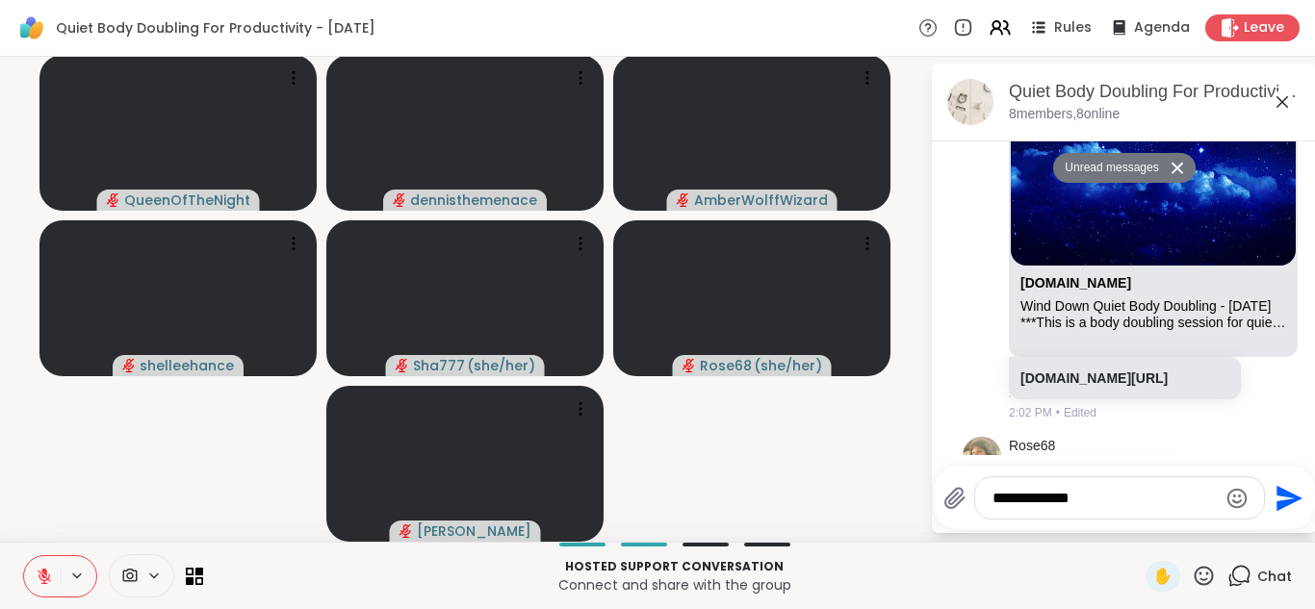
click at [1125, 495] on textarea "**********" at bounding box center [1105, 498] width 224 height 19
click at [1120, 490] on textarea "**********" at bounding box center [1105, 498] width 224 height 19
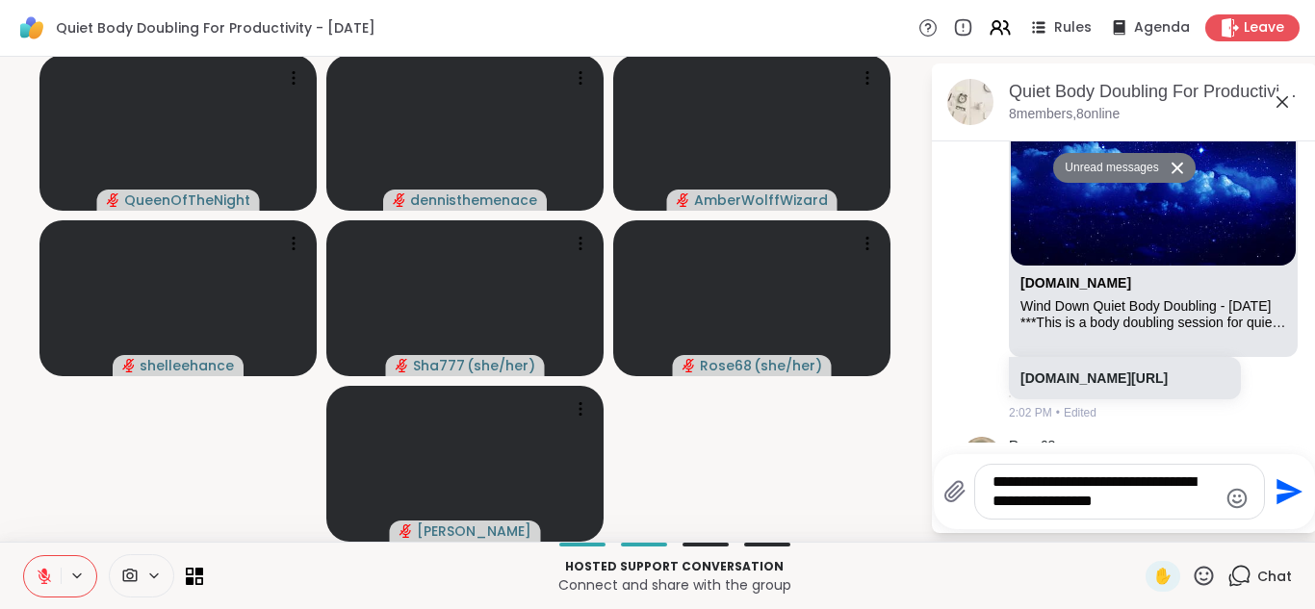
type textarea "**********"
click at [1279, 488] on icon "Send" at bounding box center [1289, 492] width 26 height 26
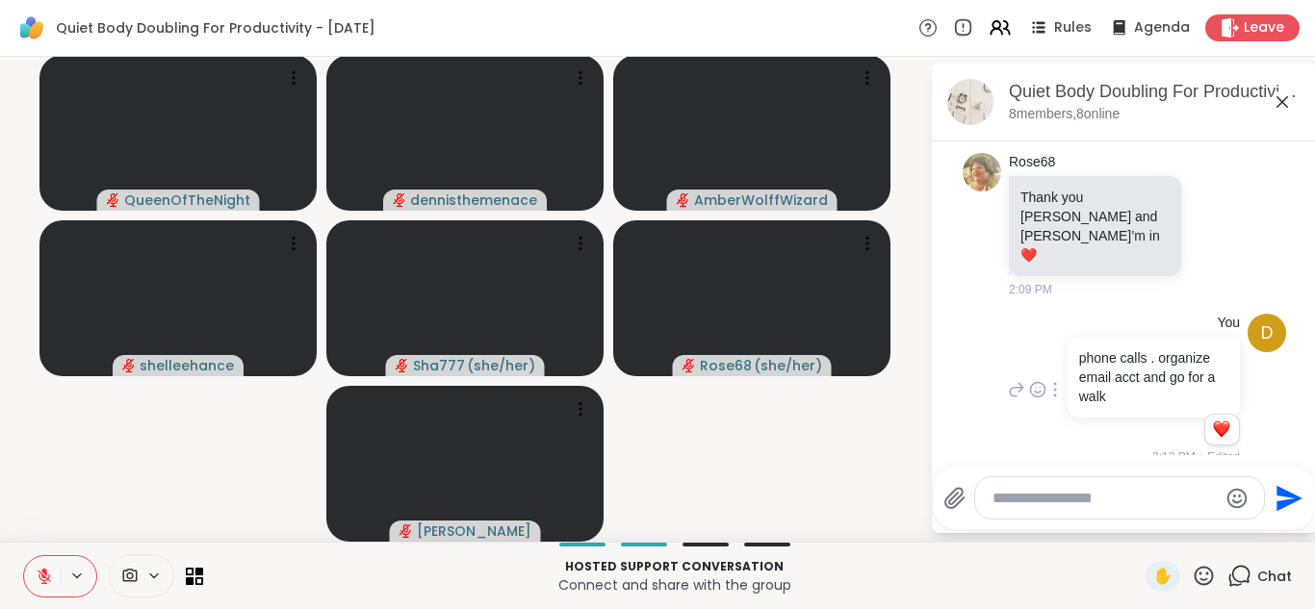
scroll to position [0, 0]
click at [1261, 188] on div "Rose68 Thank you Amber and Andrea I’m in ❤️ 2:09 PM" at bounding box center [1124, 226] width 323 height 161
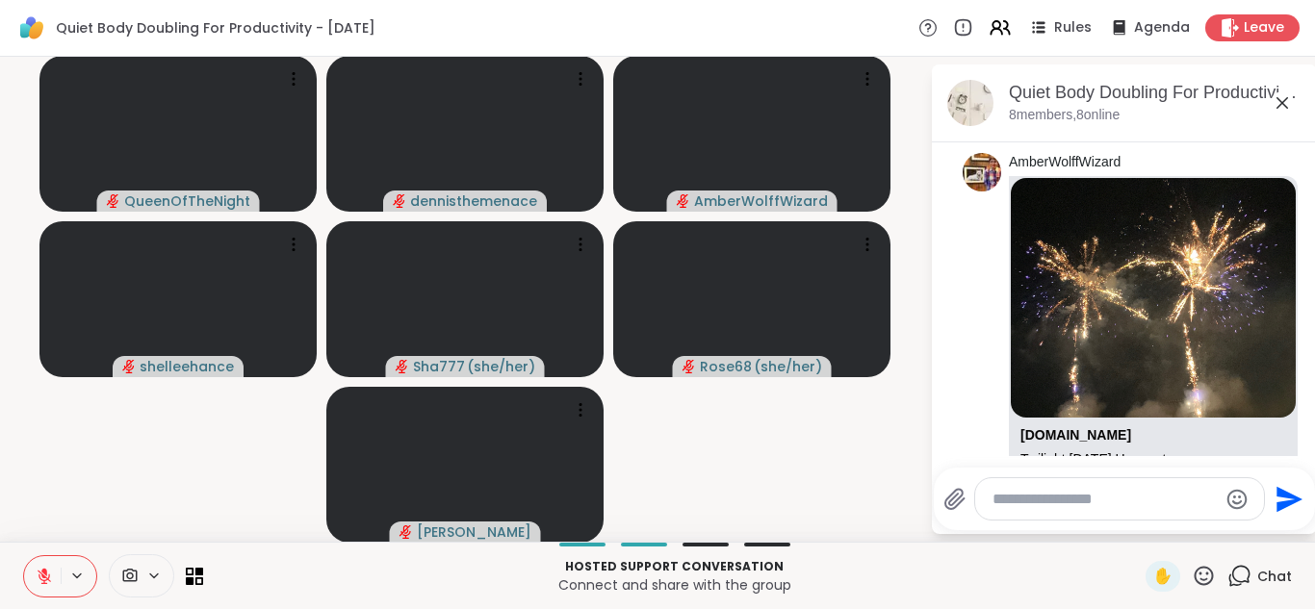
scroll to position [921, 0]
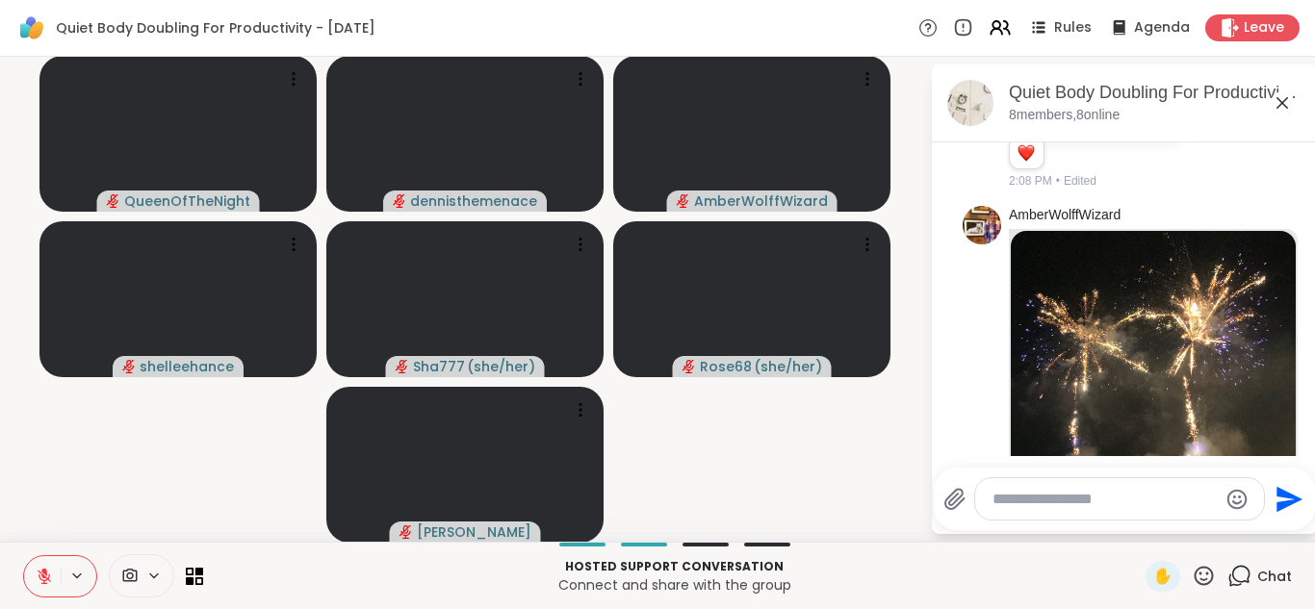
click at [956, 418] on li "AmberWolffWizard sharewellnow.com Twilight Thursday Hangout Lets relax and hang…" at bounding box center [1124, 416] width 349 height 436
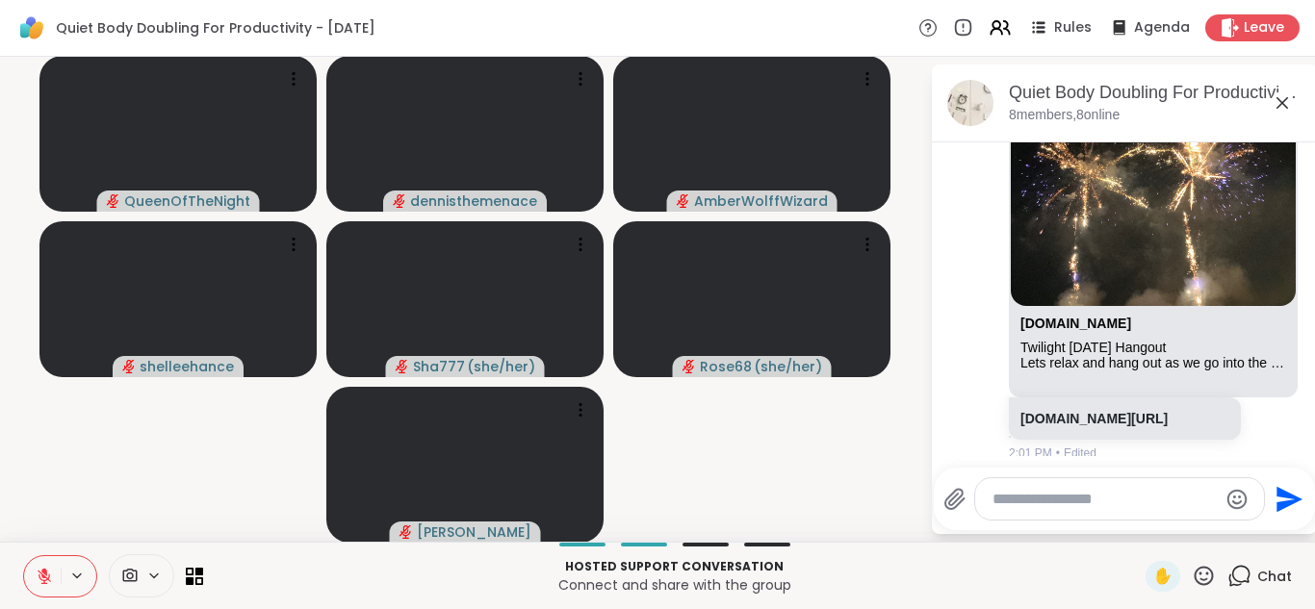
scroll to position [1191, 0]
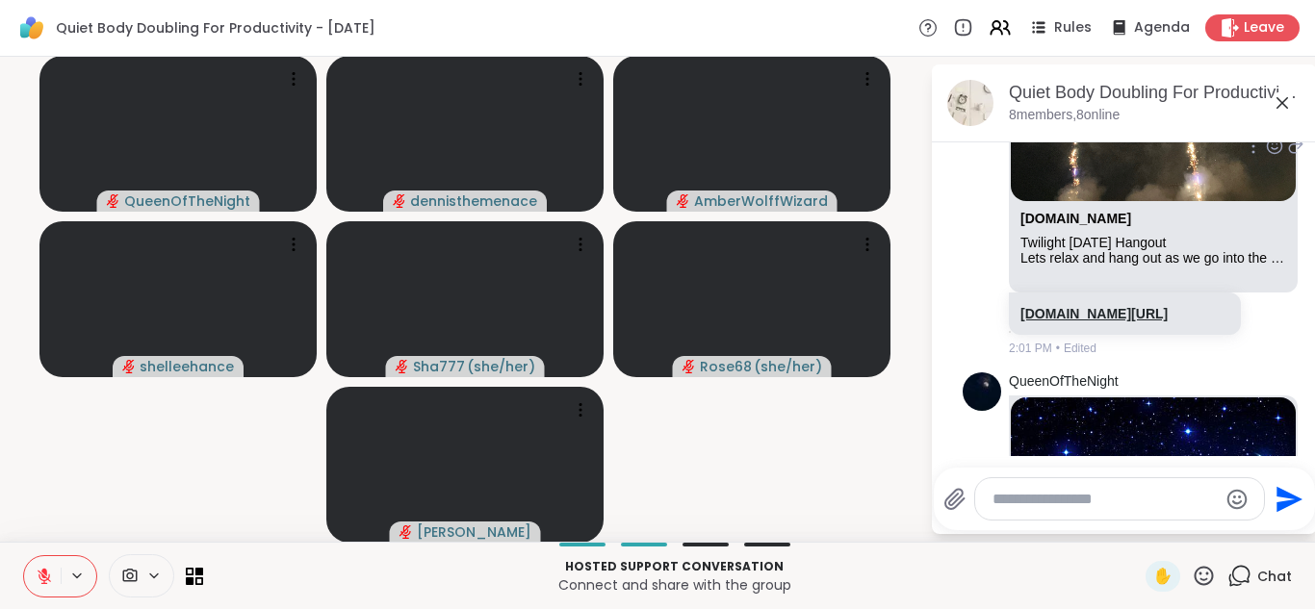
click at [1073, 306] on link "sharewellnow.com/session/9f73130b-5eb8-4e26-b2ca-c2f814771532" at bounding box center [1093, 313] width 147 height 15
click at [1059, 501] on textarea "Type your message" at bounding box center [1105, 499] width 224 height 19
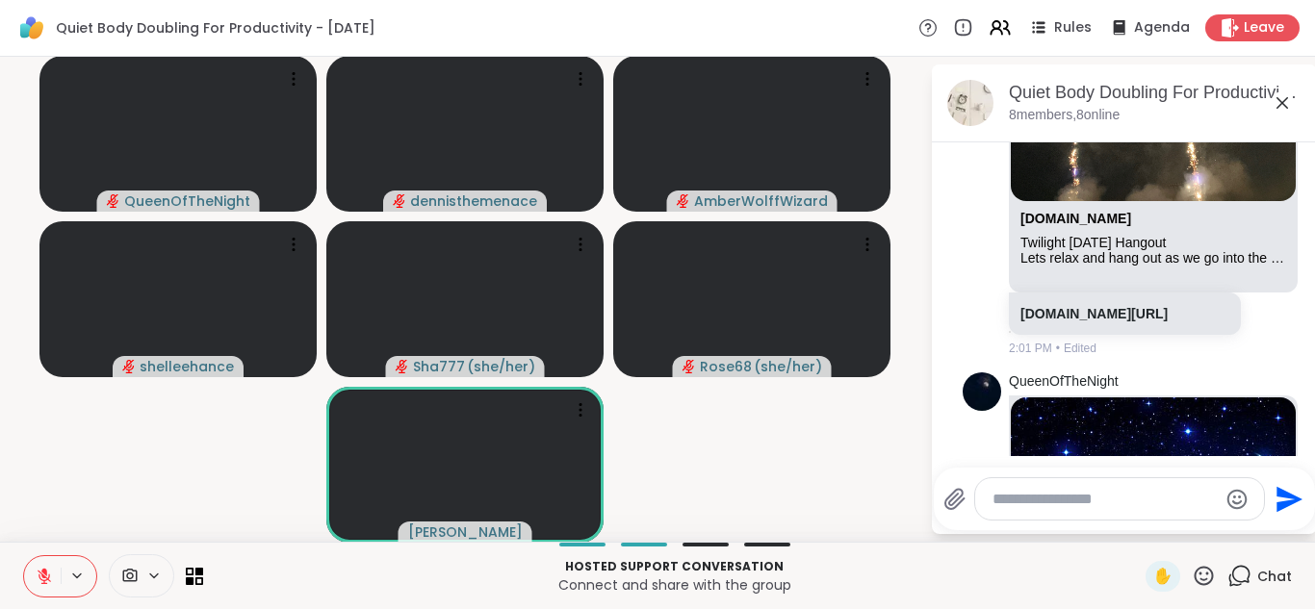
click at [1065, 499] on textarea "Type your message" at bounding box center [1105, 499] width 224 height 19
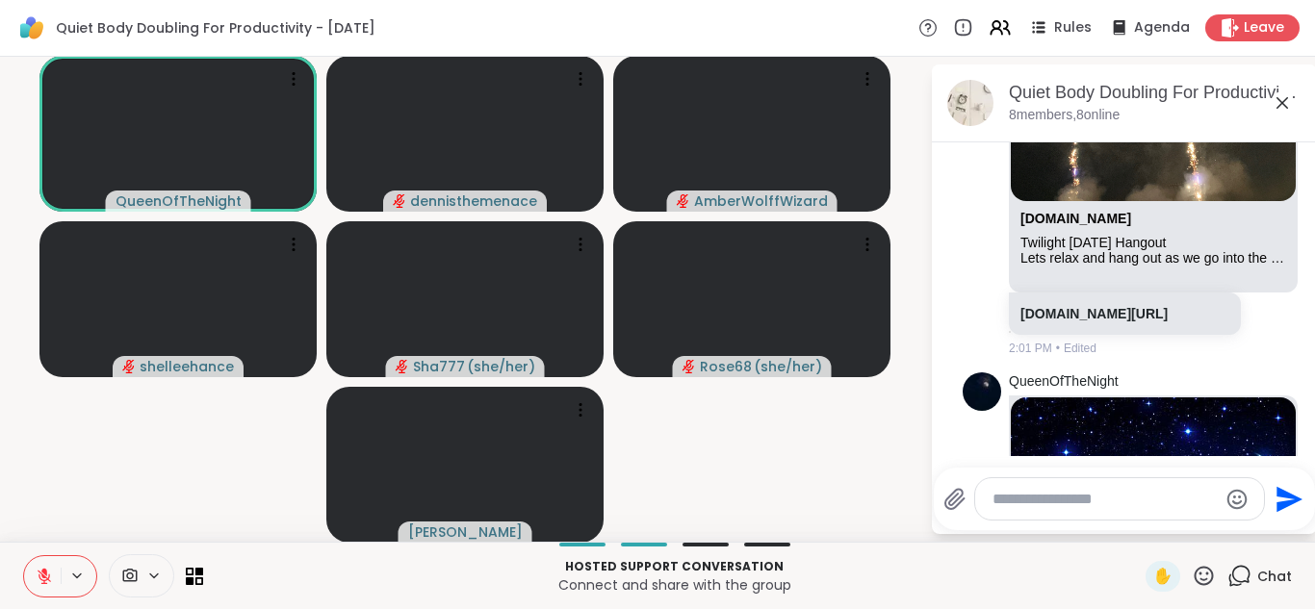
click at [40, 575] on icon at bounding box center [44, 576] width 17 height 17
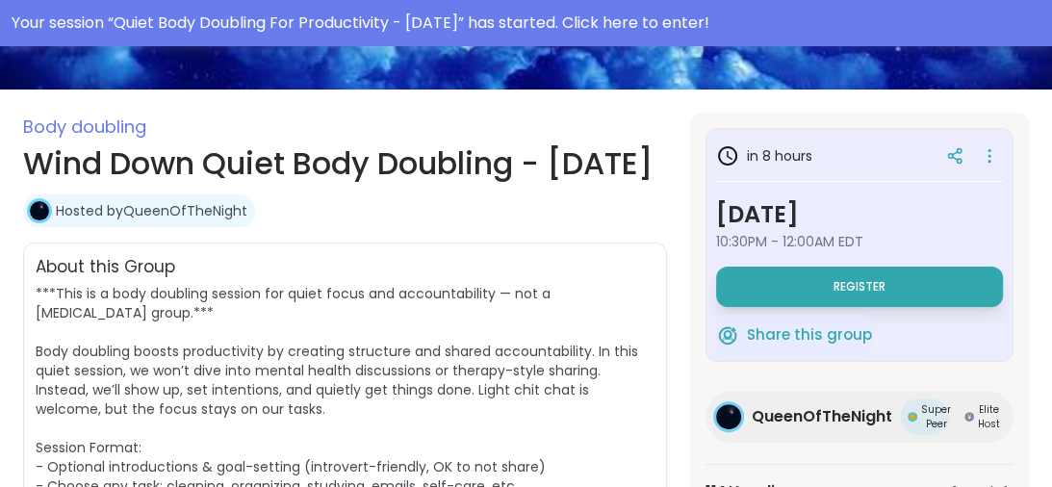
scroll to position [370, 0]
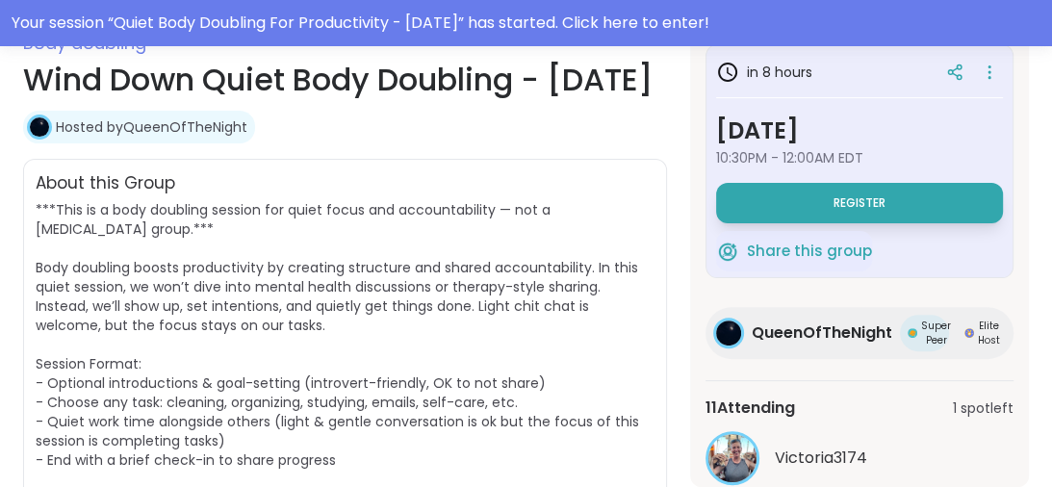
click at [880, 226] on div "in 8 hours Thursday, Sep 11 10:30PM - 12:00AM EDT Register Share this group" at bounding box center [860, 161] width 308 height 234
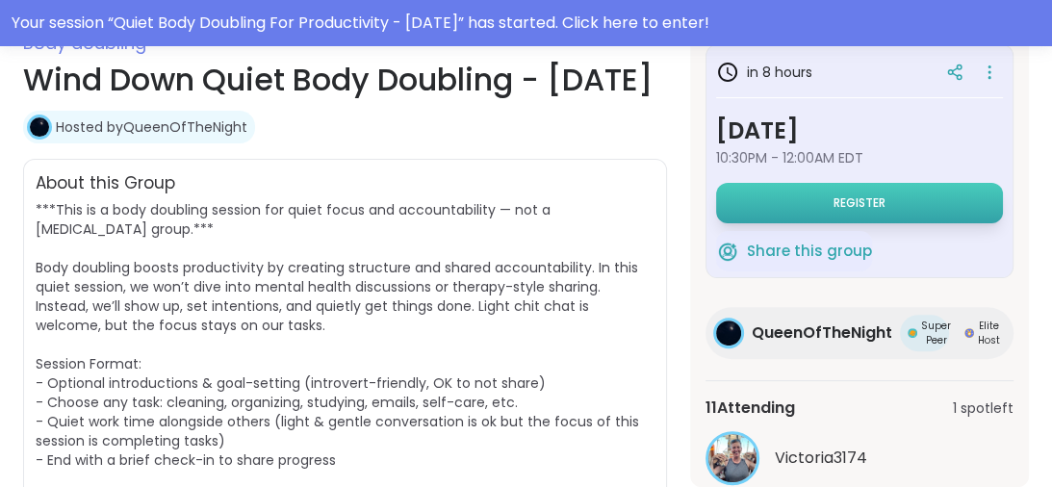
click at [868, 203] on span "Register" at bounding box center [860, 202] width 52 height 15
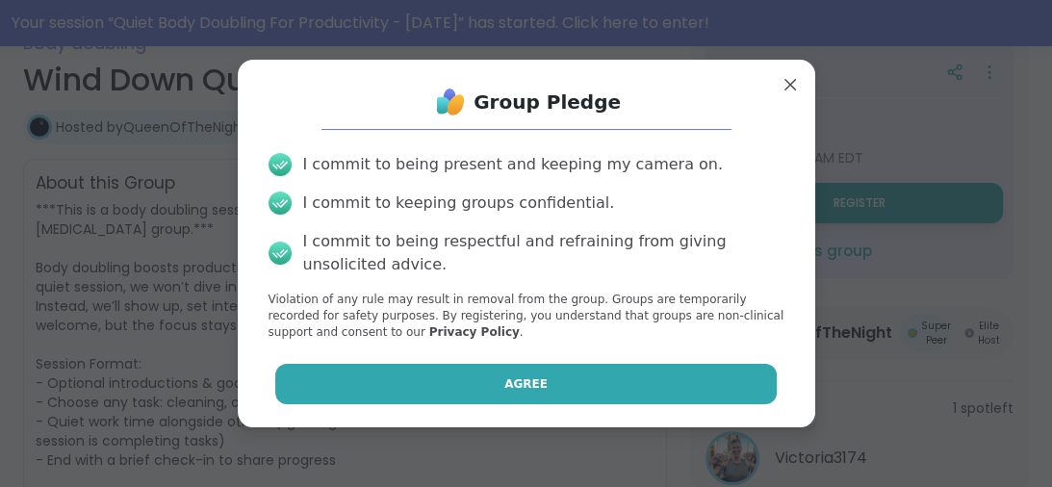
click at [638, 384] on button "Agree" at bounding box center [526, 384] width 502 height 40
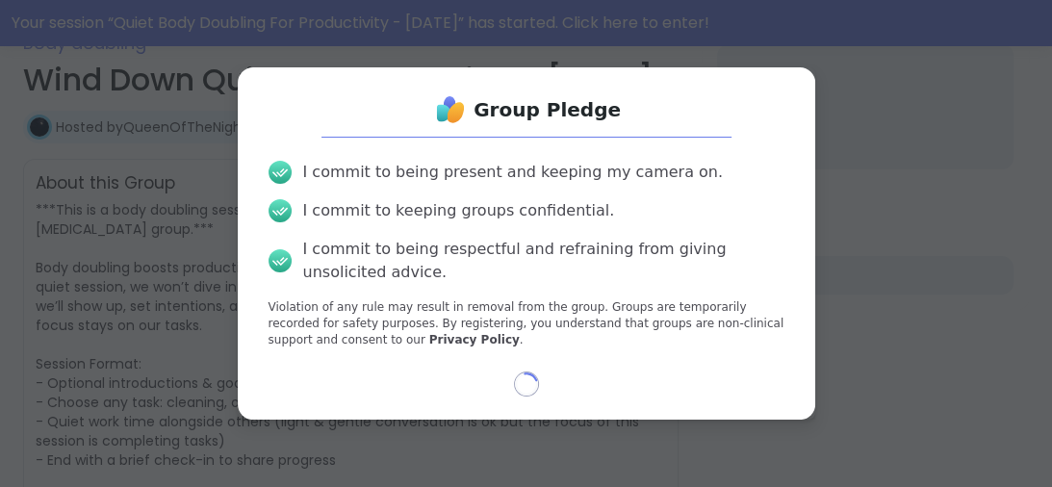
click at [638, 384] on div "Loading..." at bounding box center [526, 384] width 547 height 25
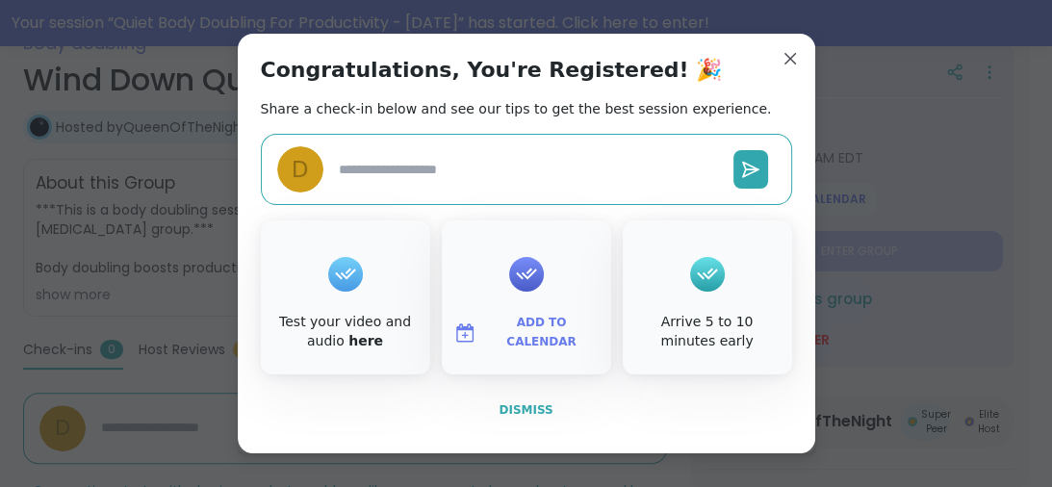
click at [525, 412] on span "Dismiss" at bounding box center [526, 409] width 54 height 13
type textarea "*"
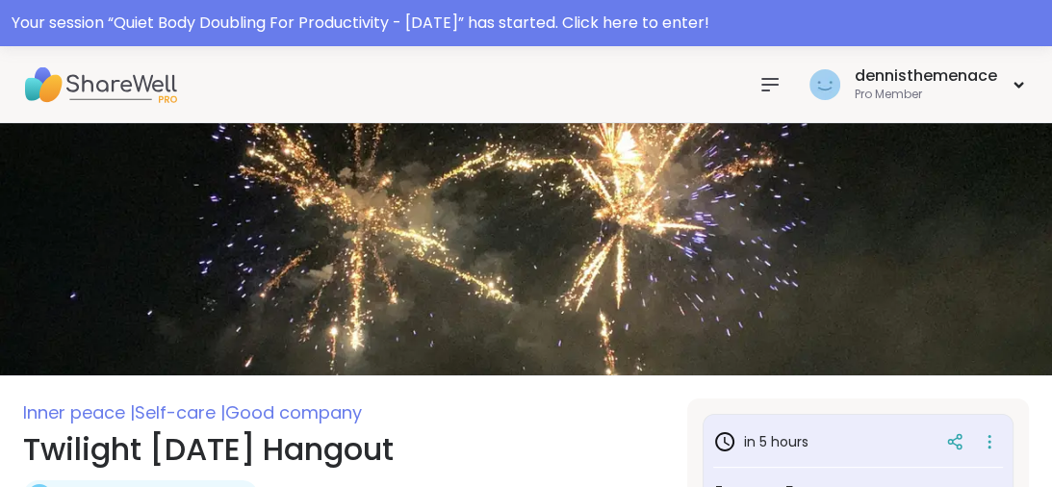
type textarea "*"
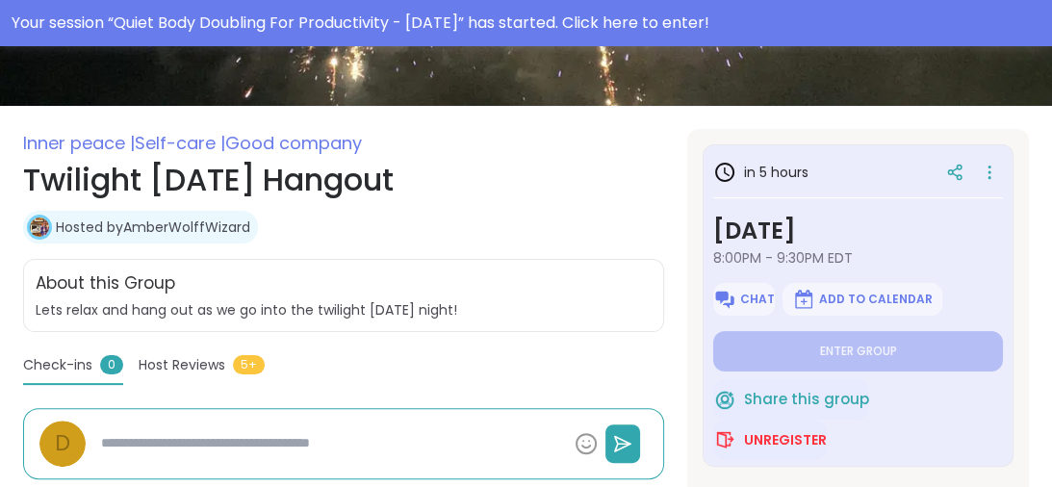
scroll to position [277, 0]
